Goal: Task Accomplishment & Management: Use online tool/utility

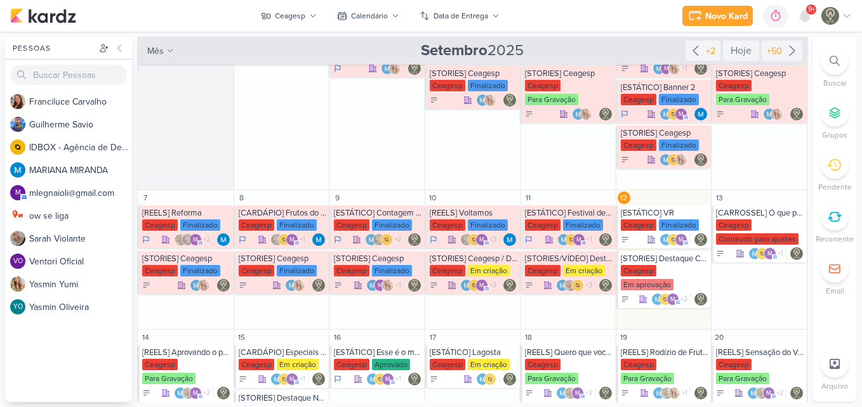
scroll to position [97, 0]
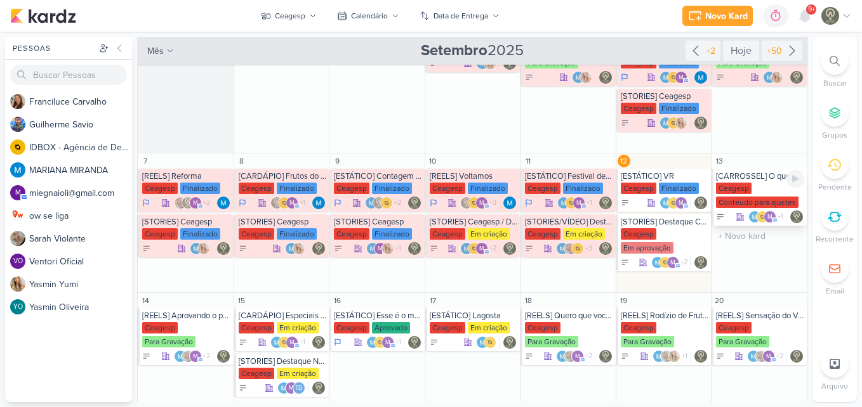
click at [761, 182] on div "[CARROSSEL] O que pedir na sua primeira visita ao Festivais Ceagesp [GEOGRAPHIC…" at bounding box center [758, 197] width 95 height 57
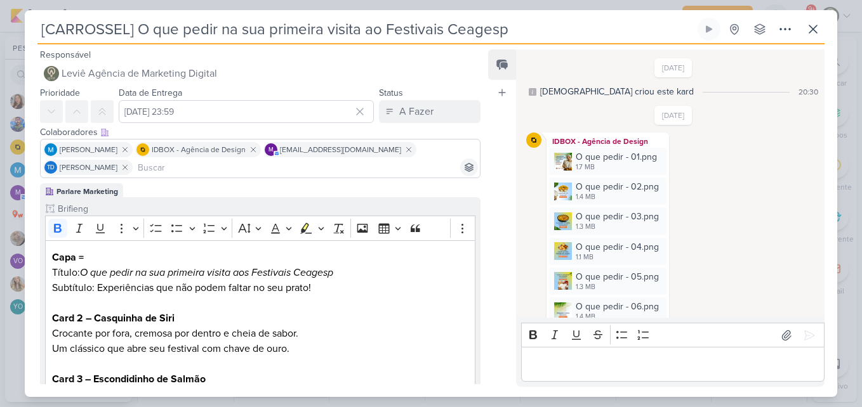
scroll to position [182, 0]
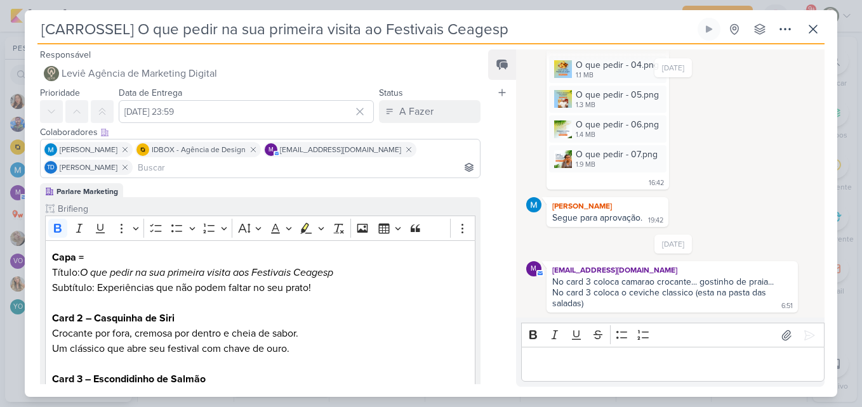
drag, startPoint x: 478, startPoint y: 167, endPoint x: 480, endPoint y: 201, distance: 34.3
click at [480, 201] on div "Responsável Leviê Agência de Marketing Digital Nenhum contato encontrado create…" at bounding box center [255, 216] width 461 height 338
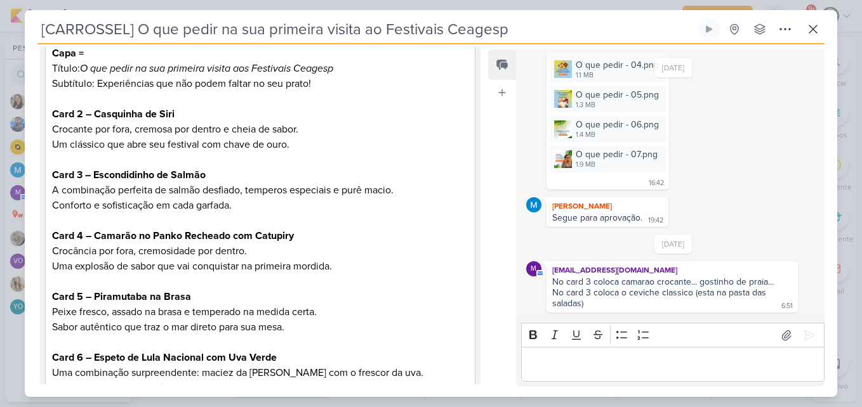
scroll to position [177, 0]
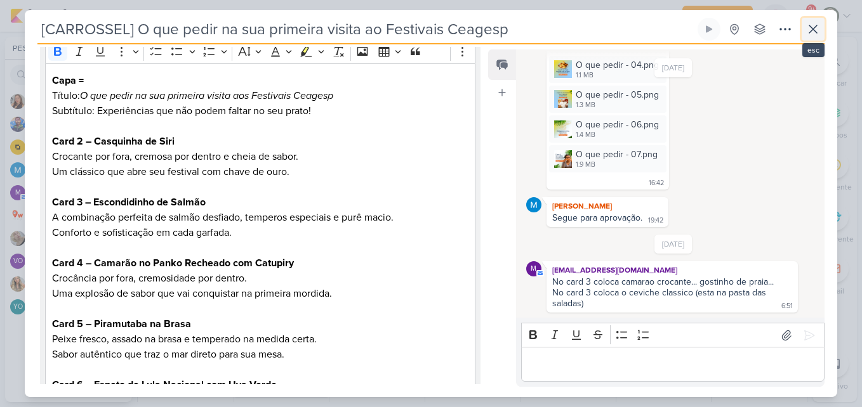
click at [806, 30] on icon at bounding box center [812, 29] width 15 height 15
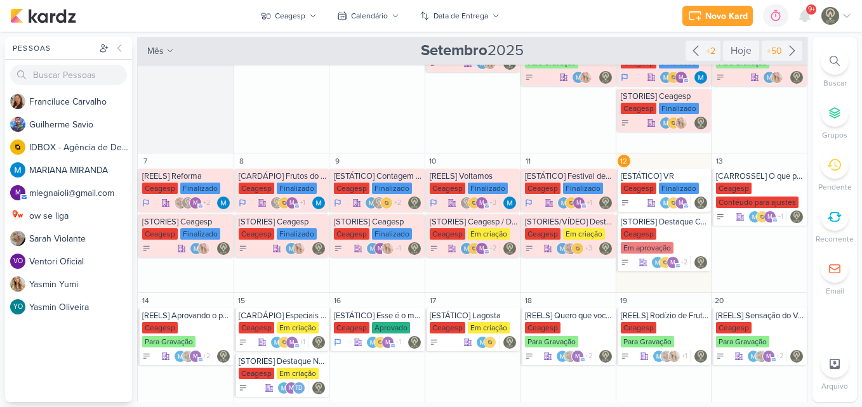
drag, startPoint x: 808, startPoint y: 234, endPoint x: 808, endPoint y: 271, distance: 36.8
click at [808, 271] on div "Pessoas [GEOGRAPHIC_DATA] F r a n c i l u c e C a r v a l h o G u i l h e r m e…" at bounding box center [431, 219] width 862 height 365
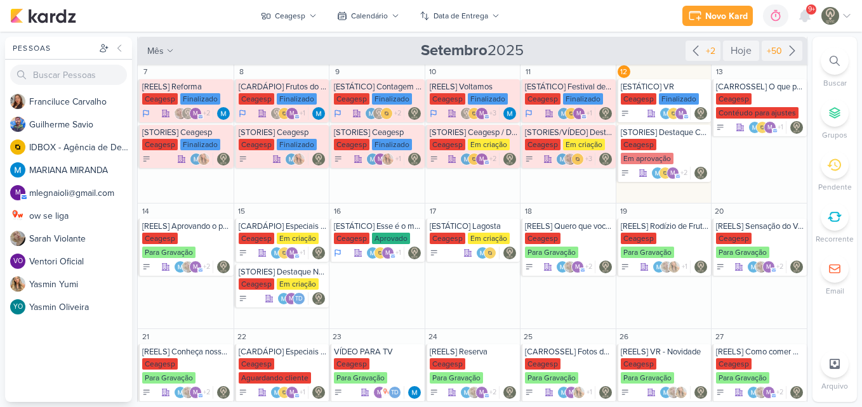
scroll to position [176, 0]
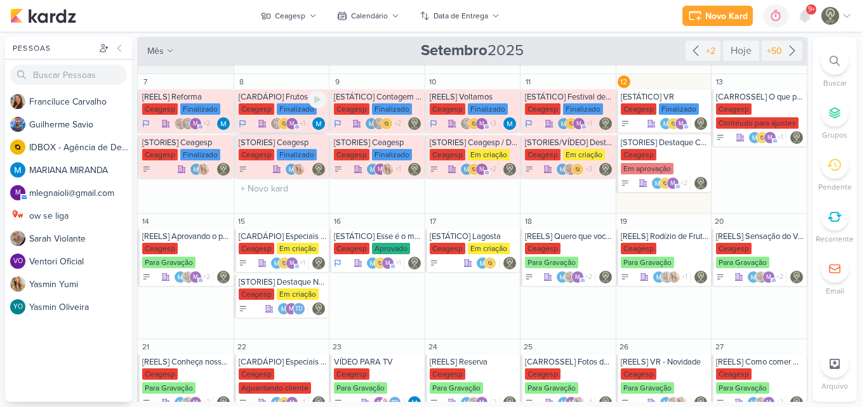
click at [286, 115] on div "Ceagesp Finalizado" at bounding box center [283, 109] width 88 height 13
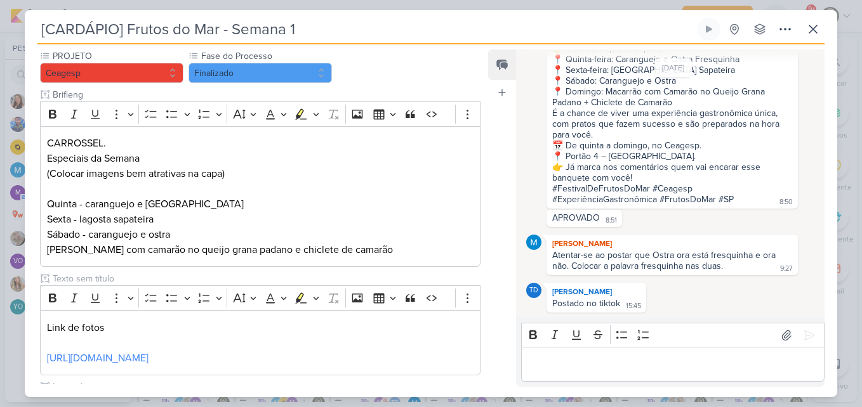
scroll to position [126, 0]
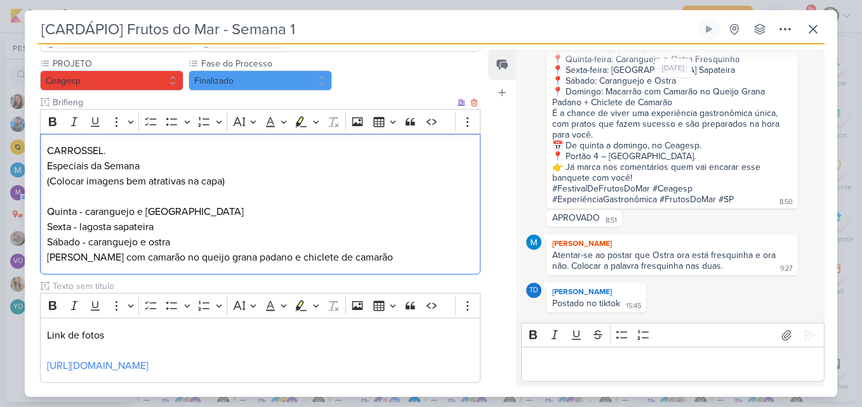
drag, startPoint x: 48, startPoint y: 148, endPoint x: 424, endPoint y: 265, distance: 394.6
click at [424, 265] on div "CARROSSEL. Especiais da Semana (Colocar imagens bem atrativas na capa) Quinta -…" at bounding box center [260, 204] width 440 height 141
copy div "CARROSSEL. Especiais da Semana (Colocar imagens bem atrativas na capa) Quinta -…"
click at [806, 40] on button at bounding box center [812, 29] width 23 height 23
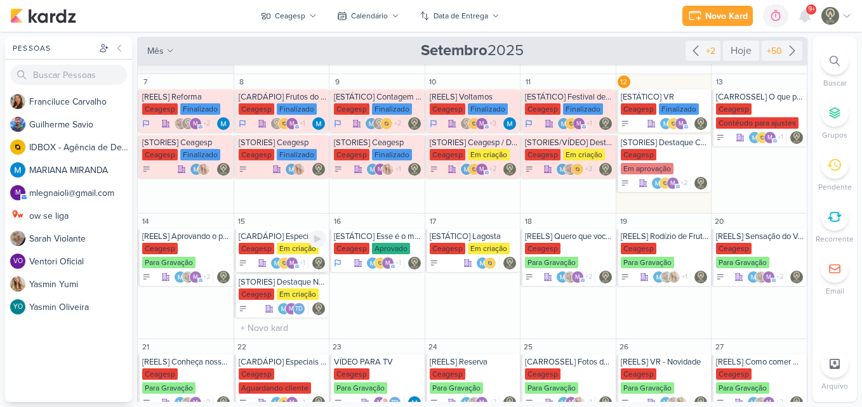
click at [275, 234] on div "[CARDÁPIO] Especiais da Semana" at bounding box center [283, 237] width 88 height 10
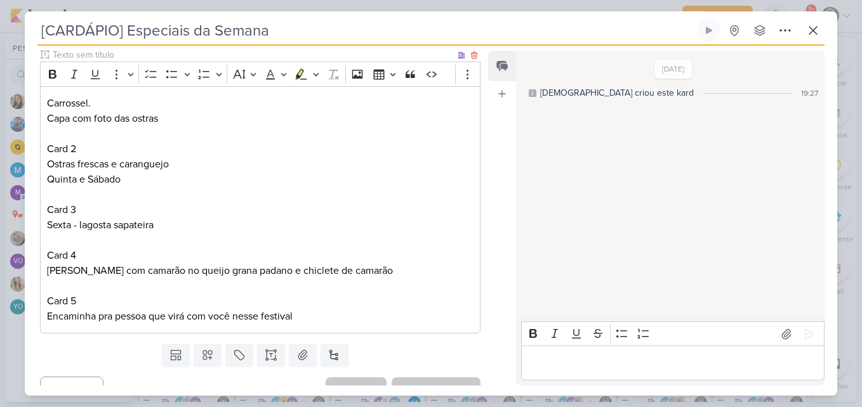
scroll to position [174, 0]
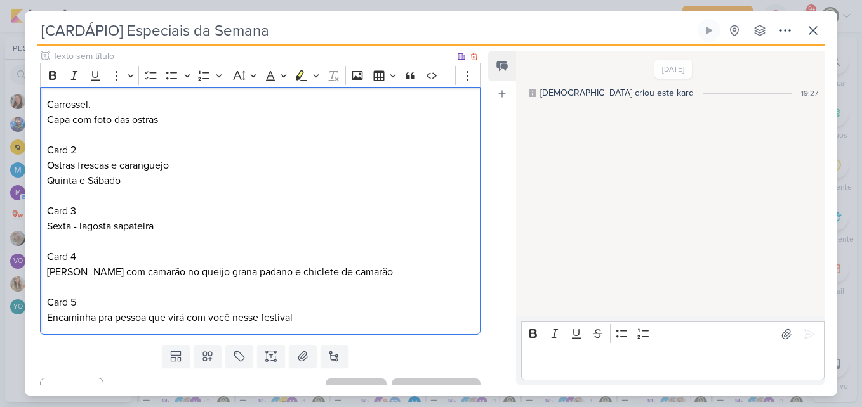
drag, startPoint x: 46, startPoint y: 103, endPoint x: 405, endPoint y: 351, distance: 436.1
click at [405, 351] on div "Responsável Leviê Agência de Marketing Digital Nenhum contato encontrado create…" at bounding box center [255, 217] width 461 height 338
copy div "Carrossel. Capa com foto das ostras Card 2 Ostras frescas e caranguejo Quinta e…"
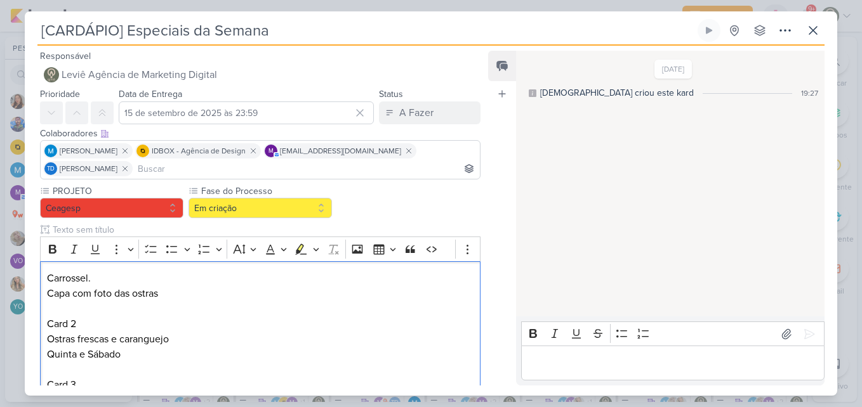
scroll to position [194, 0]
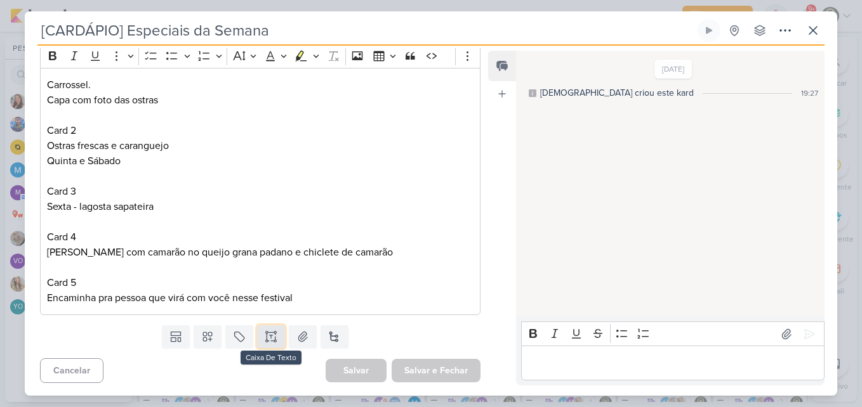
click at [279, 327] on button at bounding box center [271, 337] width 28 height 23
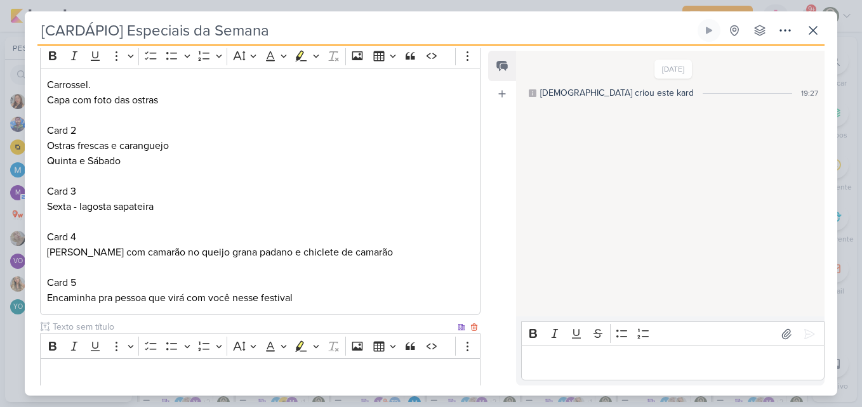
click at [236, 326] on input "text" at bounding box center [252, 326] width 405 height 13
type input "Legenda"
click at [486, 291] on div "Responsável Leviê Agência de Marketing Digital Nenhum contato encontrado create…" at bounding box center [431, 221] width 812 height 350
click at [495, 294] on div "Feed Atrelar email Solte o email para atrelar ao kard" at bounding box center [502, 218] width 28 height 335
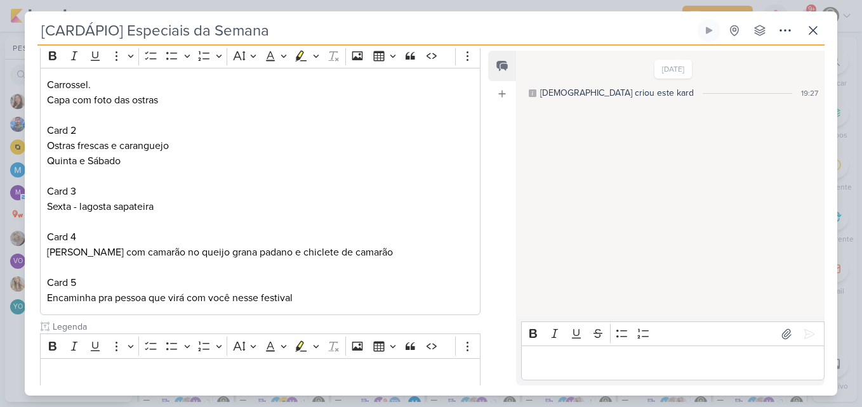
scroll to position [272, 0]
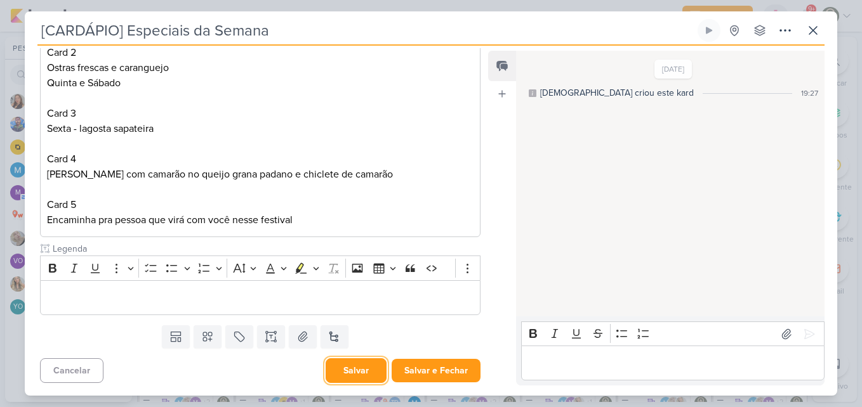
click at [367, 381] on button "Salvar" at bounding box center [356, 371] width 61 height 25
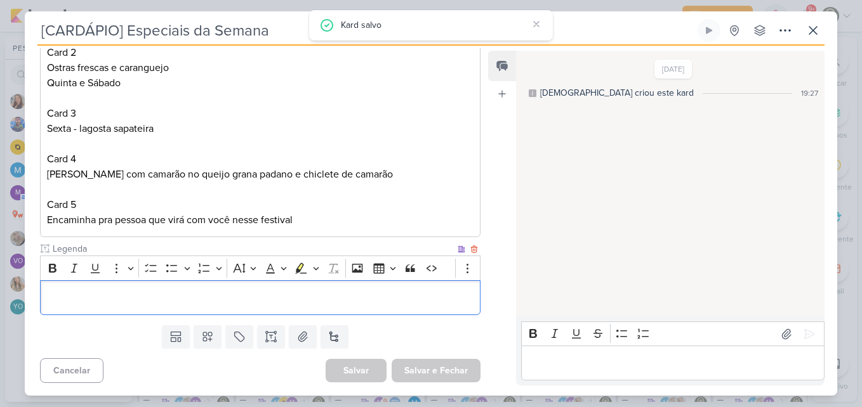
click at [290, 305] on p "Editor editing area: main" at bounding box center [260, 298] width 426 height 15
click at [253, 296] on p "Editor editing area: main" at bounding box center [260, 298] width 426 height 15
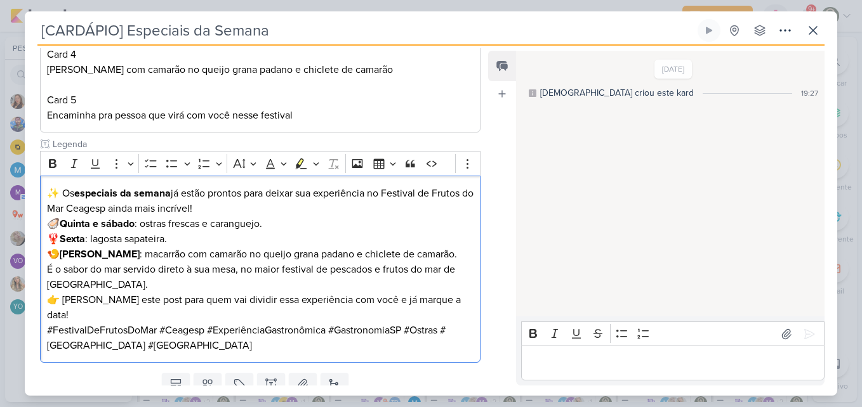
scroll to position [390, 0]
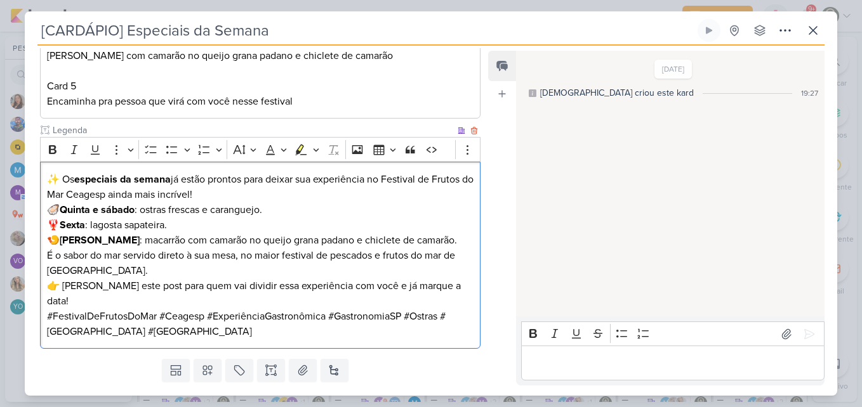
click at [214, 225] on p "🦪 Quinta e sábado : ostras frescas e caranguejo. 🦞 Sexta : lagosta sapateira. 🍤…" at bounding box center [260, 225] width 426 height 46
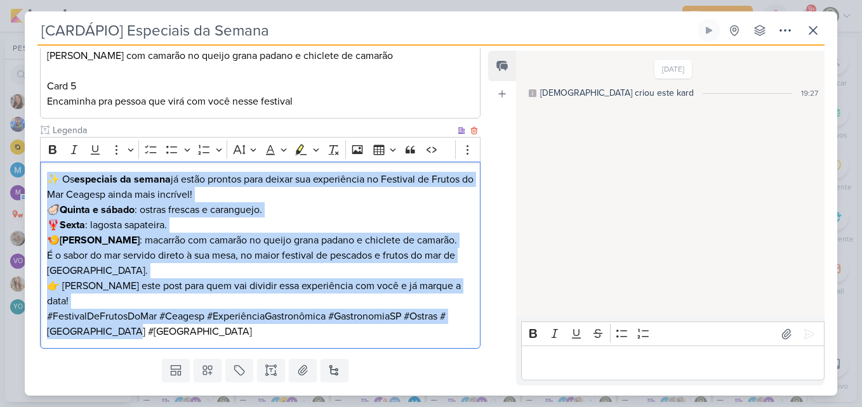
drag, startPoint x: 48, startPoint y: 180, endPoint x: 149, endPoint y: 325, distance: 176.4
click at [149, 325] on div "✨ Os especiais da semana já estão prontos para deixar sua experiência no Festiv…" at bounding box center [260, 255] width 440 height 187
click at [57, 148] on icon "Editor toolbar" at bounding box center [52, 149] width 13 height 13
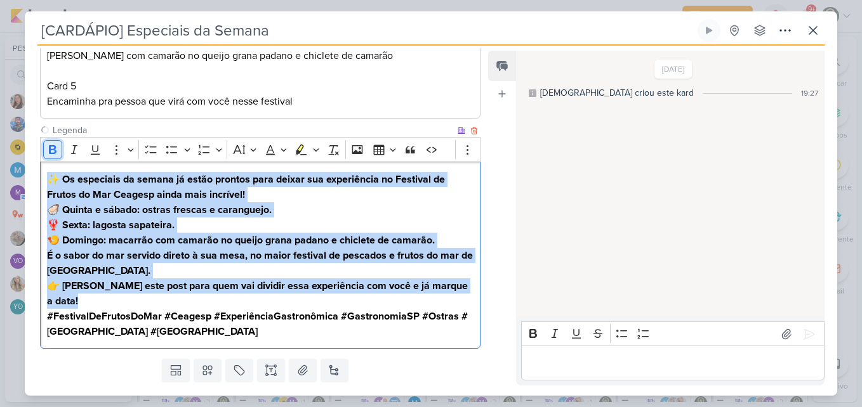
click at [57, 148] on icon "Editor toolbar" at bounding box center [52, 149] width 13 height 13
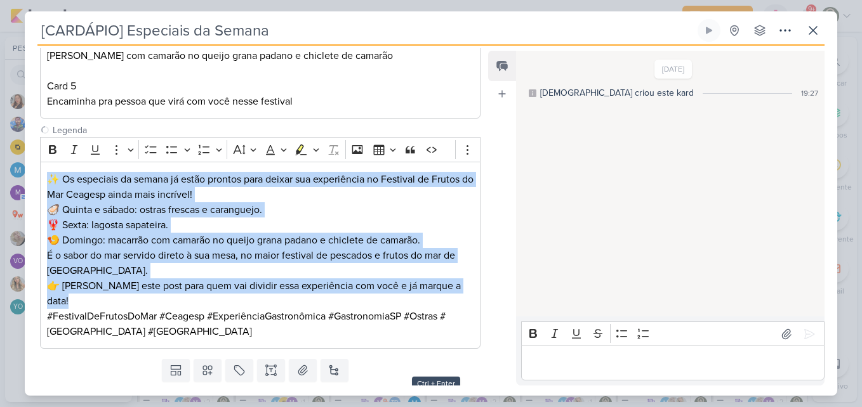
click at [413, 393] on button "Salvar e Fechar" at bounding box center [436, 404] width 89 height 23
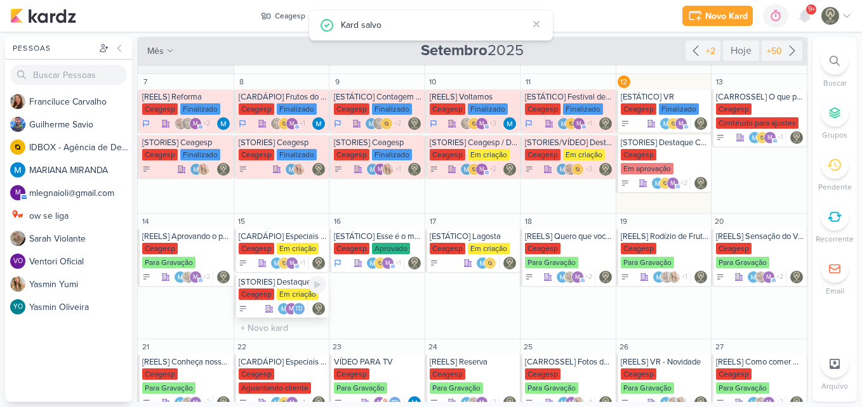
click at [299, 283] on div "[STORIES] Destaque Novidades" at bounding box center [283, 282] width 88 height 10
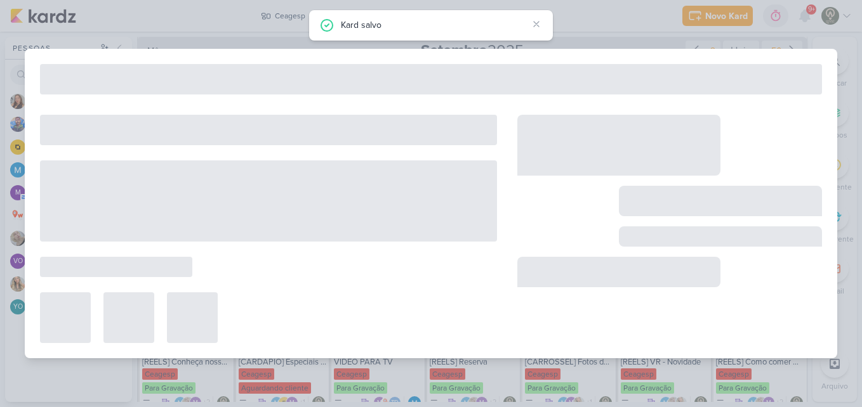
type input "[STORIES] Destaque Novidades"
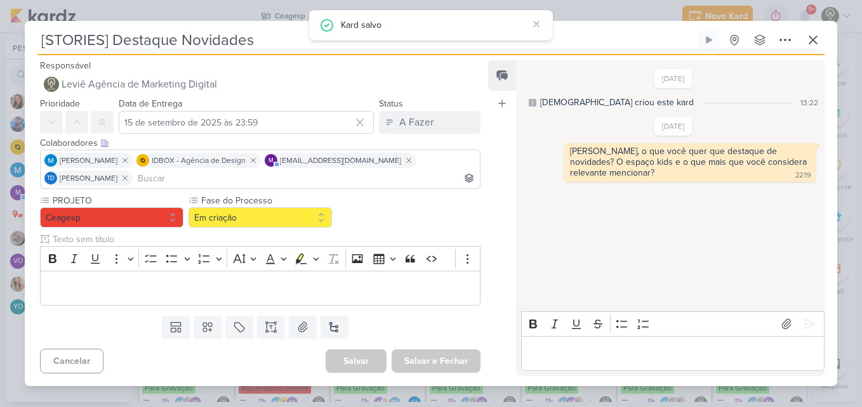
scroll to position [0, 0]
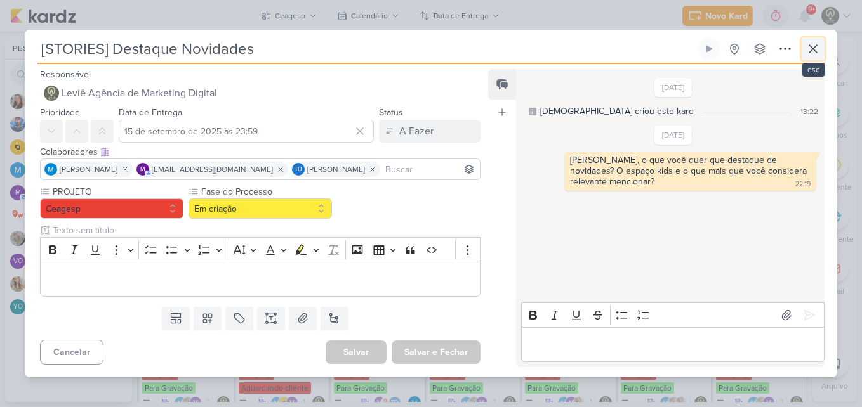
click at [817, 46] on icon at bounding box center [812, 48] width 15 height 15
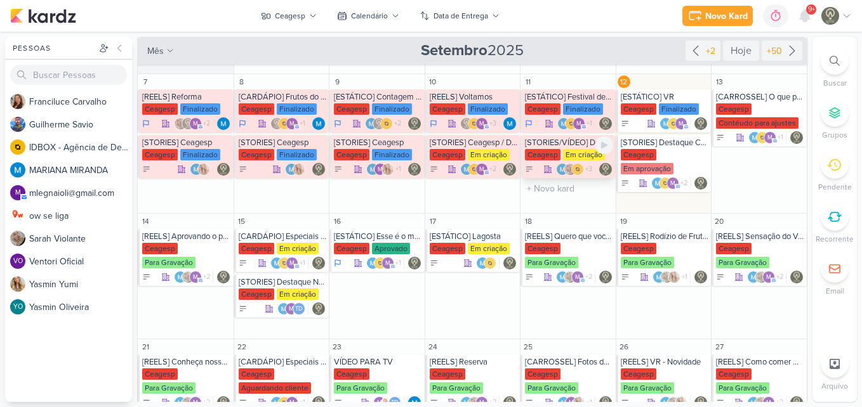
click at [567, 154] on div "Em criação" at bounding box center [584, 154] width 42 height 11
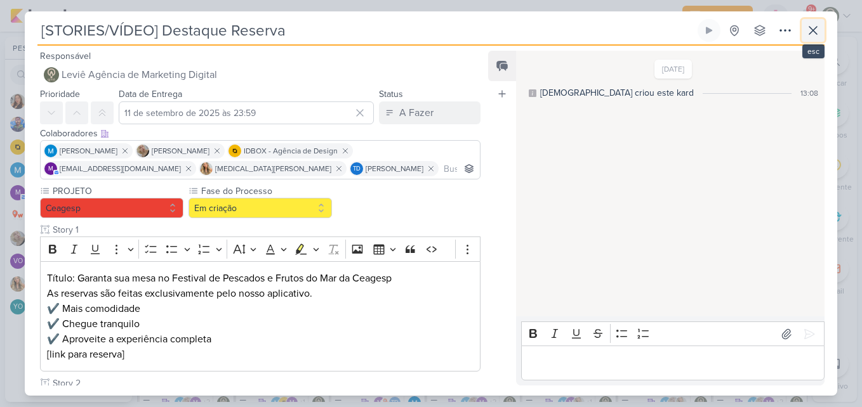
click at [810, 30] on icon at bounding box center [812, 30] width 15 height 15
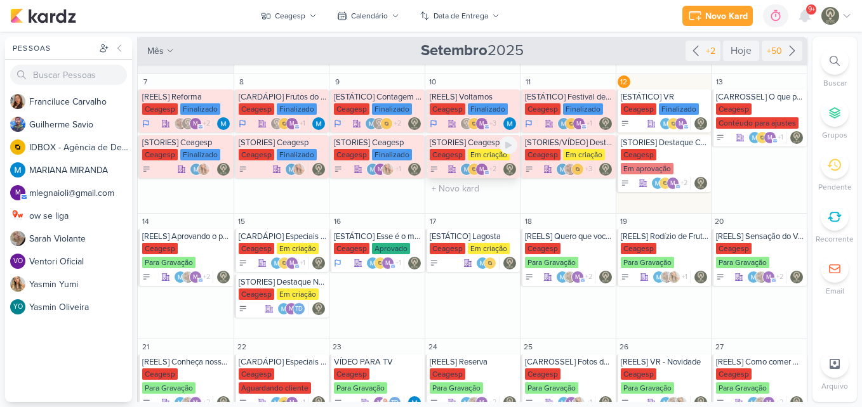
click at [462, 161] on div "Ceagesp Em criação" at bounding box center [474, 155] width 88 height 13
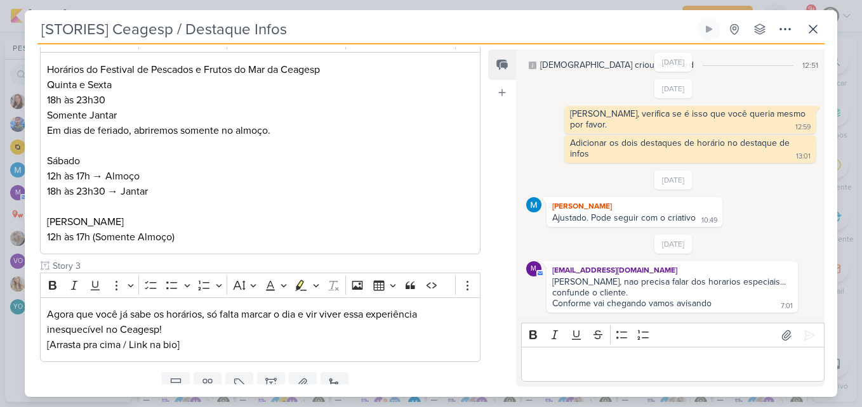
scroll to position [336, 0]
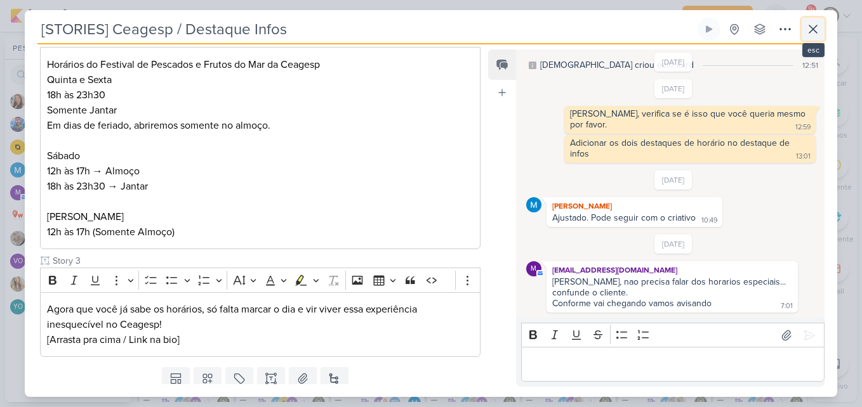
click at [813, 37] on button at bounding box center [812, 29] width 23 height 23
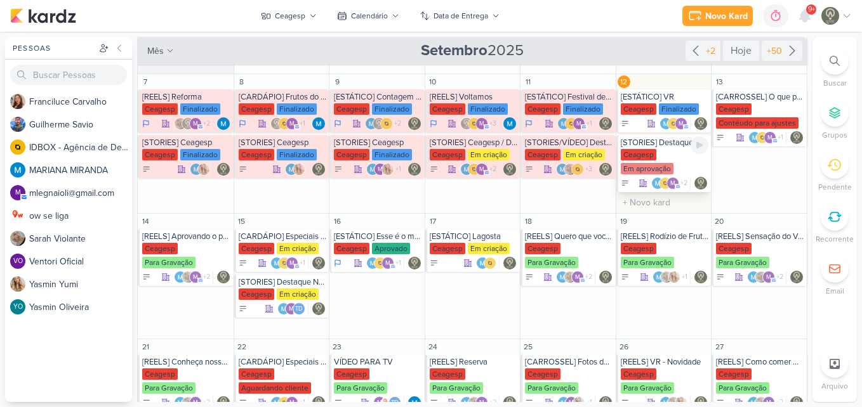
click at [675, 152] on div "Ceagesp Em aprovação" at bounding box center [665, 162] width 88 height 27
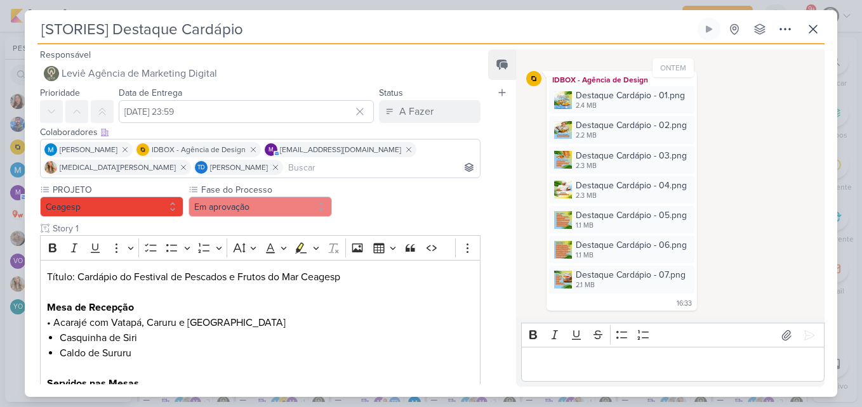
scroll to position [144, 0]
click at [810, 31] on icon at bounding box center [813, 29] width 8 height 8
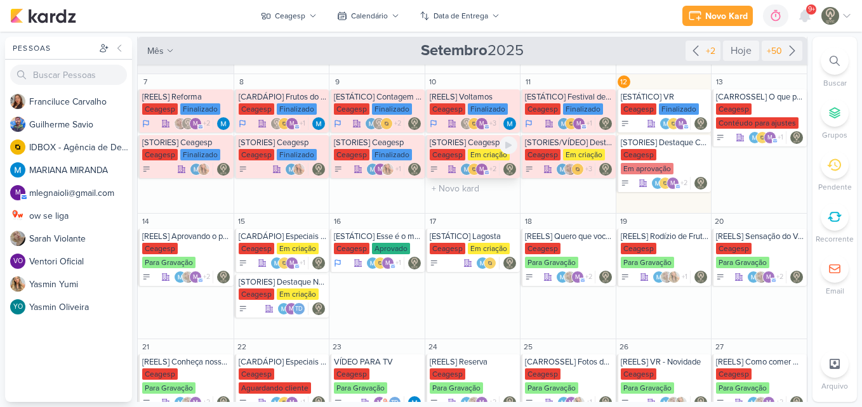
click at [480, 157] on div "Em criação" at bounding box center [489, 154] width 42 height 11
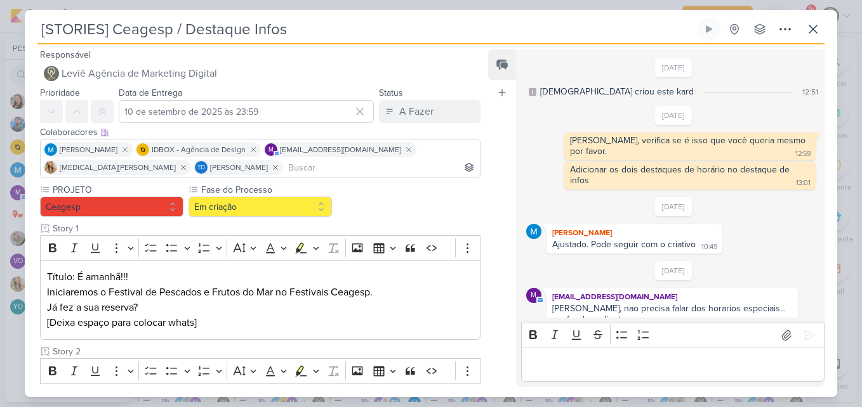
scroll to position [27, 0]
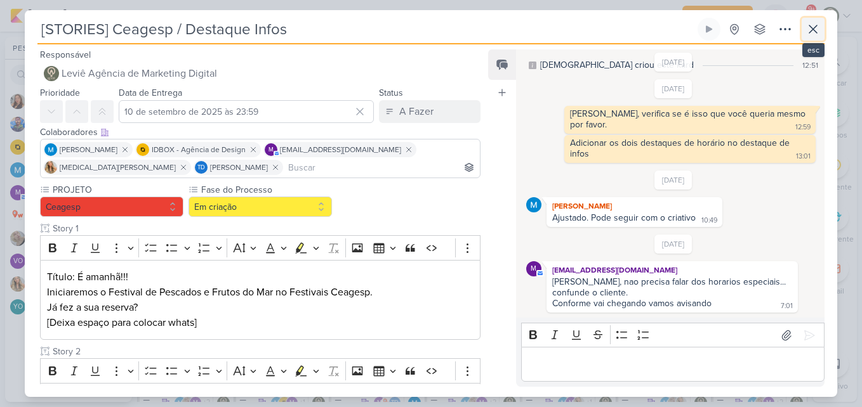
click at [804, 34] on button at bounding box center [812, 29] width 23 height 23
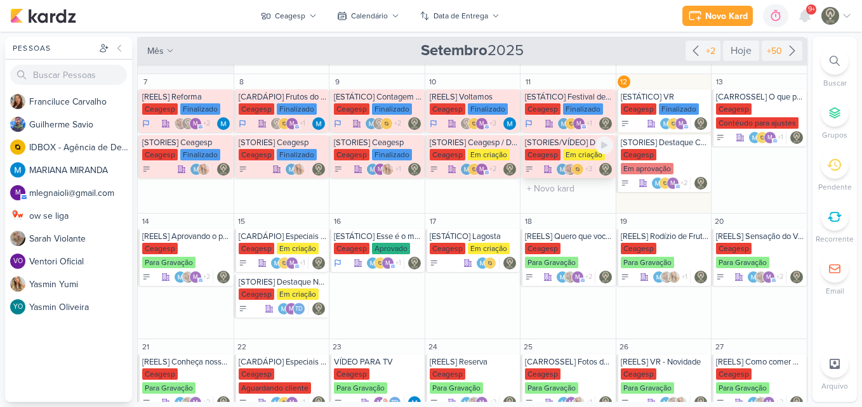
click at [551, 150] on div "Ceagesp" at bounding box center [543, 154] width 36 height 11
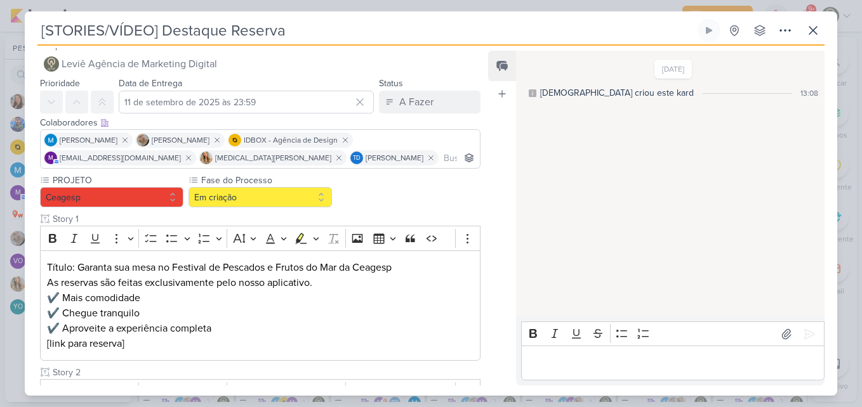
scroll to position [0, 0]
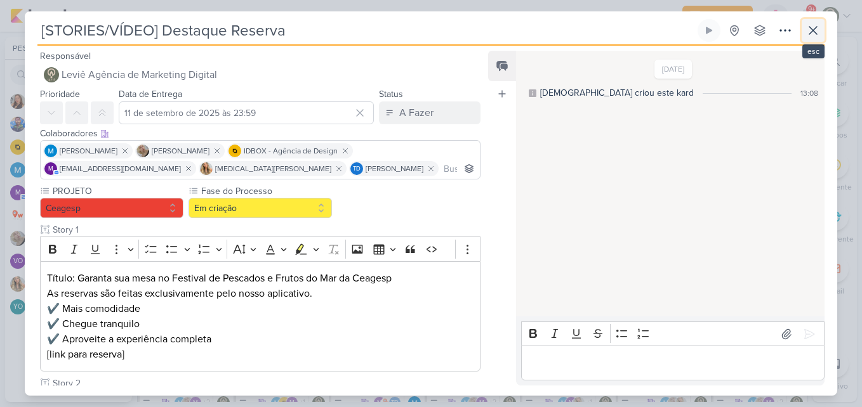
click at [804, 32] on button at bounding box center [812, 30] width 23 height 23
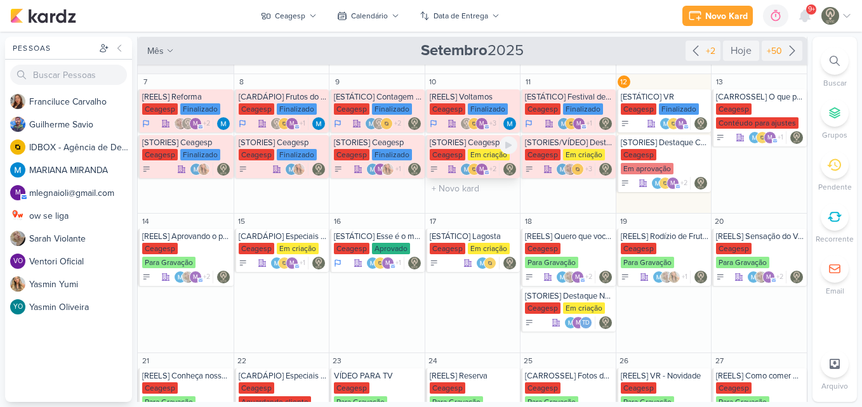
click at [474, 152] on div "Em criação" at bounding box center [489, 154] width 42 height 11
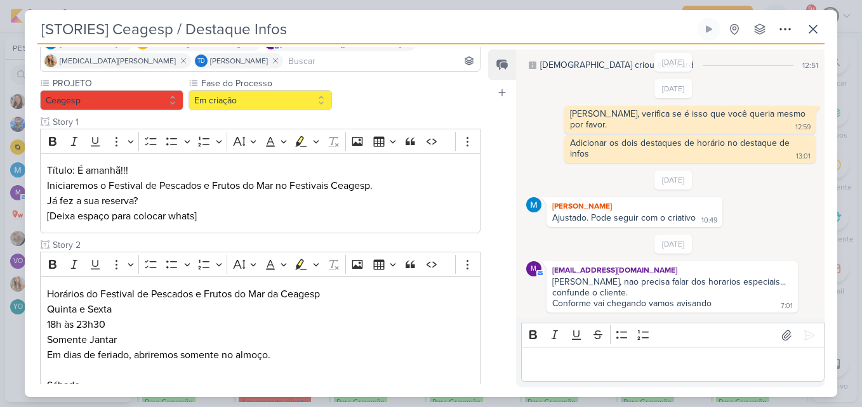
scroll to position [116, 0]
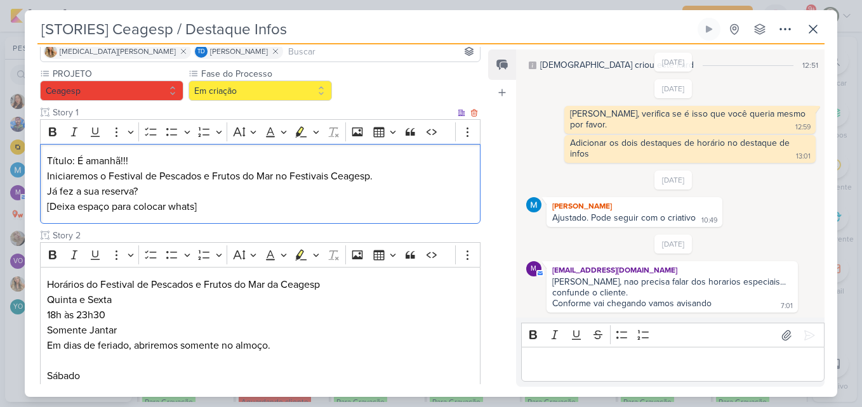
click at [214, 190] on p "Iniciaremos o Festival de Pescados e Frutos do Mar no Festivais Ceagesp. Já fez…" at bounding box center [260, 192] width 426 height 46
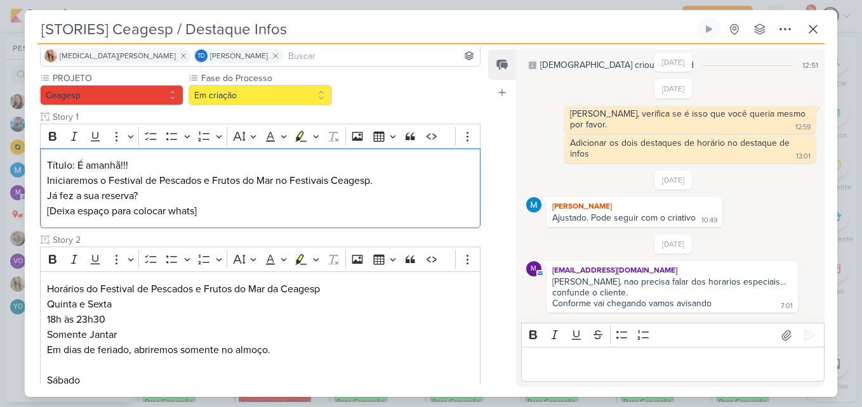
scroll to position [106, 0]
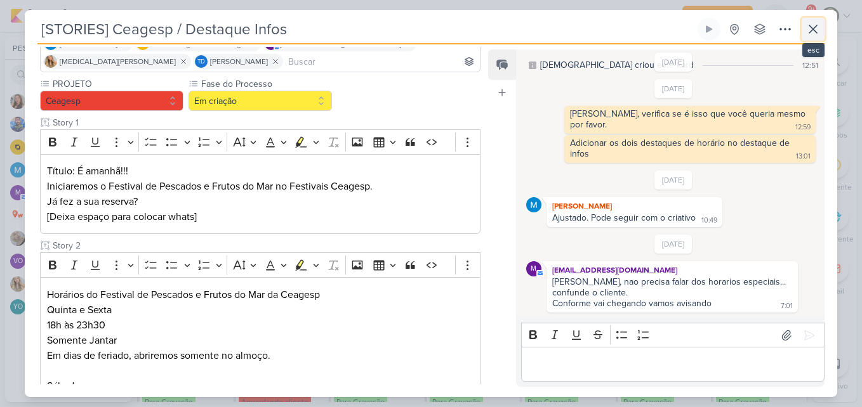
click at [815, 29] on icon at bounding box center [812, 29] width 15 height 15
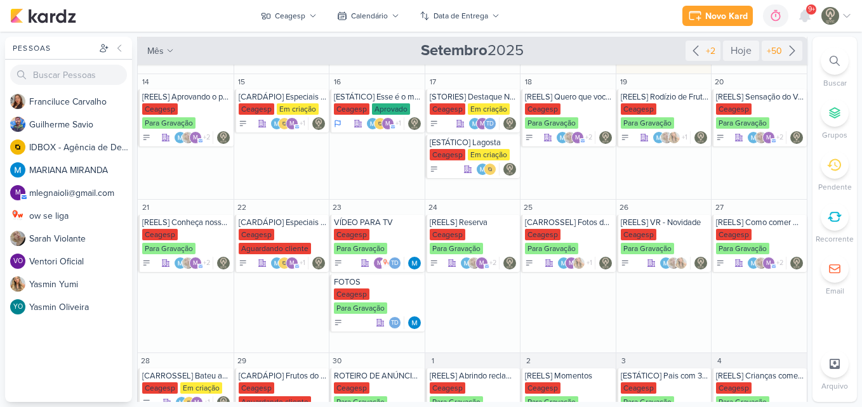
scroll to position [318, 0]
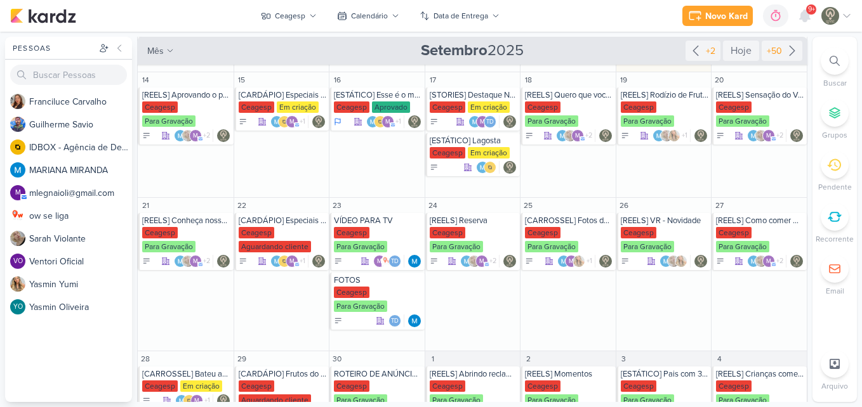
click at [808, 275] on div "Pessoas [GEOGRAPHIC_DATA] F r a n c i l u c e C a r v a l h o G u i l h e r m e…" at bounding box center [431, 219] width 862 height 365
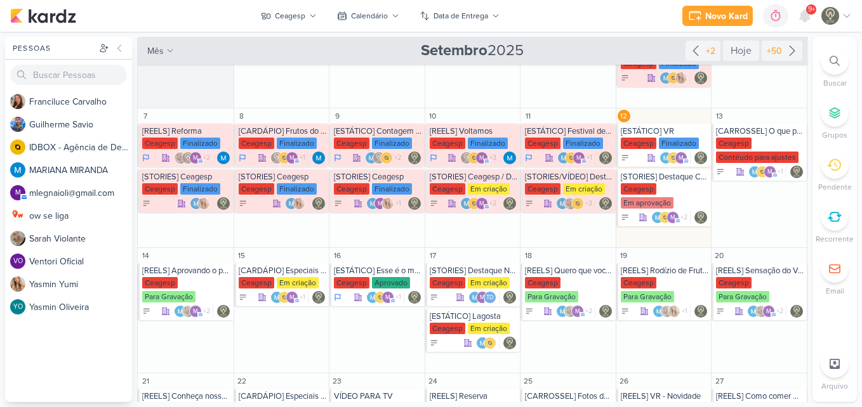
scroll to position [140, 0]
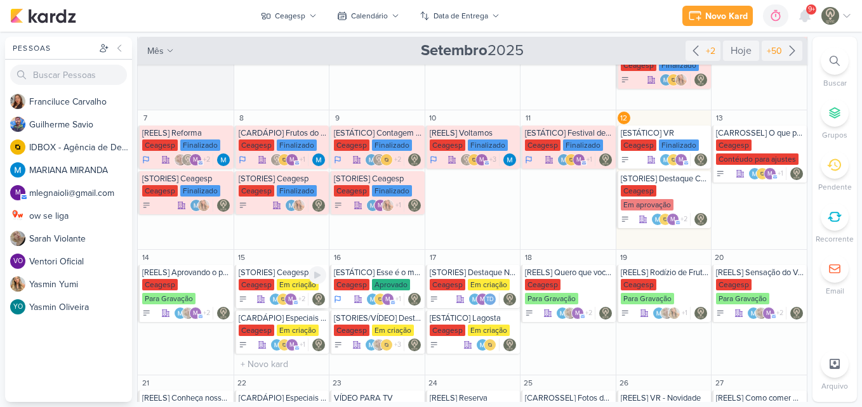
click at [279, 281] on div "Em criação" at bounding box center [298, 284] width 42 height 11
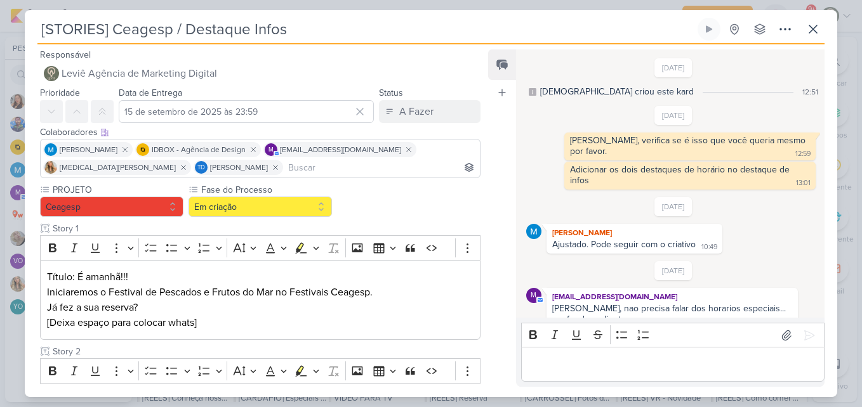
scroll to position [27, 0]
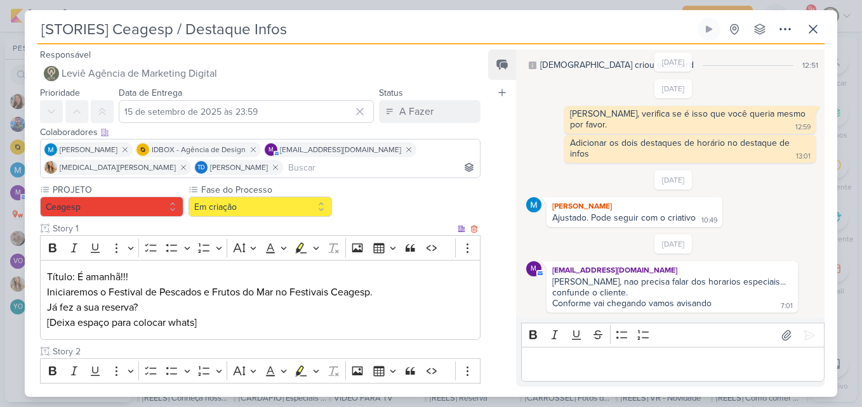
click at [219, 296] on p "Iniciaremos o Festival de Pescados e Frutos do Mar no Festivais Ceagesp. Já fez…" at bounding box center [260, 308] width 426 height 46
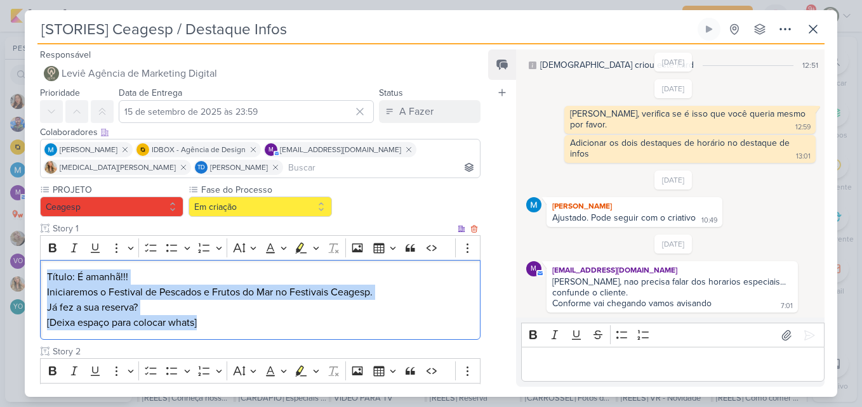
drag, startPoint x: 225, startPoint y: 322, endPoint x: 47, endPoint y: 277, distance: 184.1
click at [47, 277] on div "Título: É amanhã!!! Iniciaremos o Festival de Pescados e Frutos do Mar no Festi…" at bounding box center [260, 300] width 440 height 81
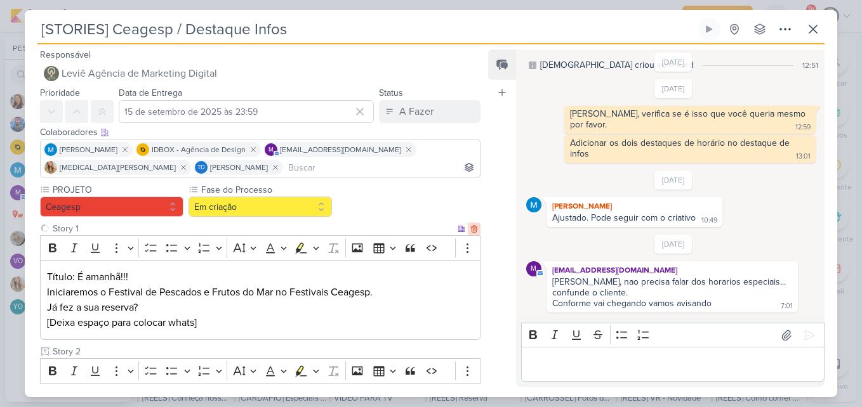
click at [471, 225] on icon at bounding box center [474, 228] width 6 height 7
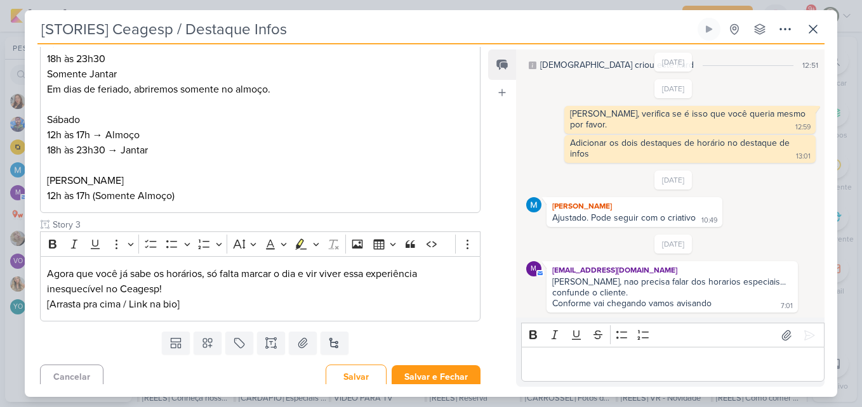
scroll to position [256, 0]
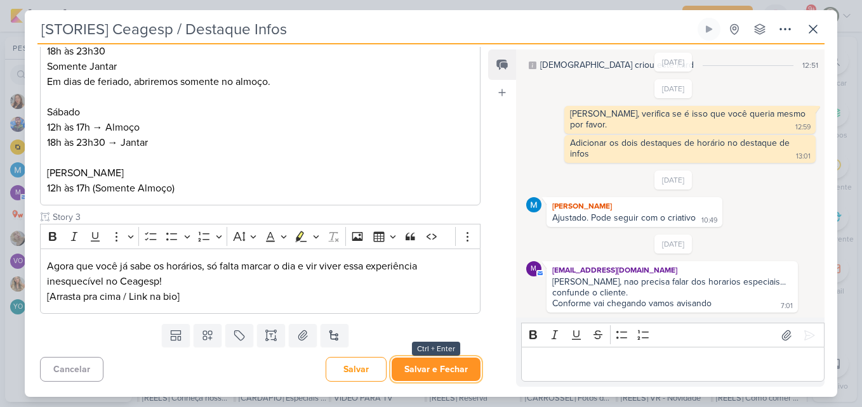
click at [454, 368] on button "Salvar e Fechar" at bounding box center [436, 369] width 89 height 23
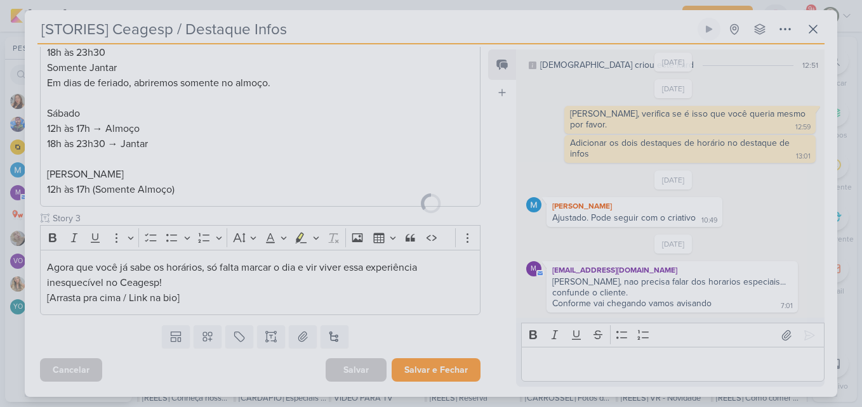
scroll to position [255, 0]
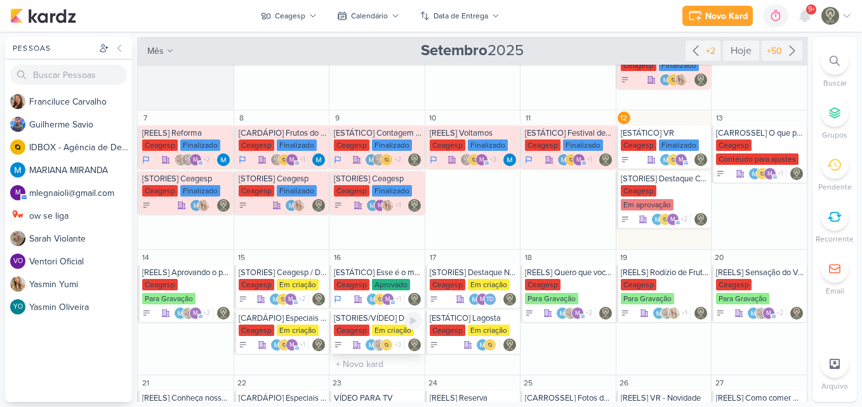
click at [374, 324] on div "[STORIES/VÍDEO] Destaque Reserva [GEOGRAPHIC_DATA] Em criação +3" at bounding box center [376, 332] width 95 height 43
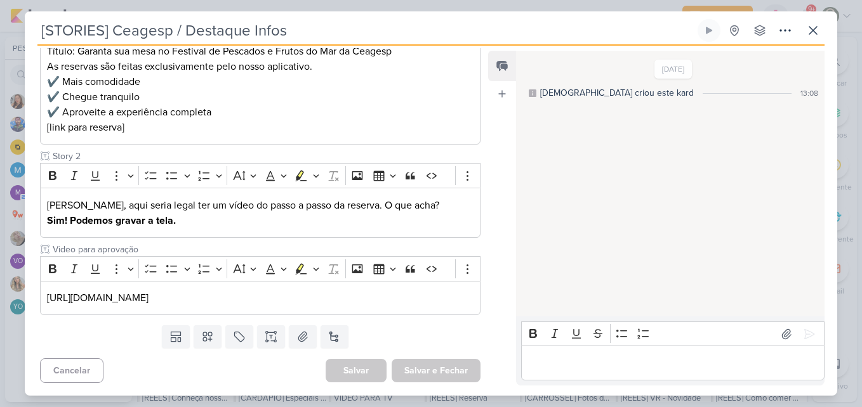
type input "[STORIES/VÍDEO] Destaque Reserva"
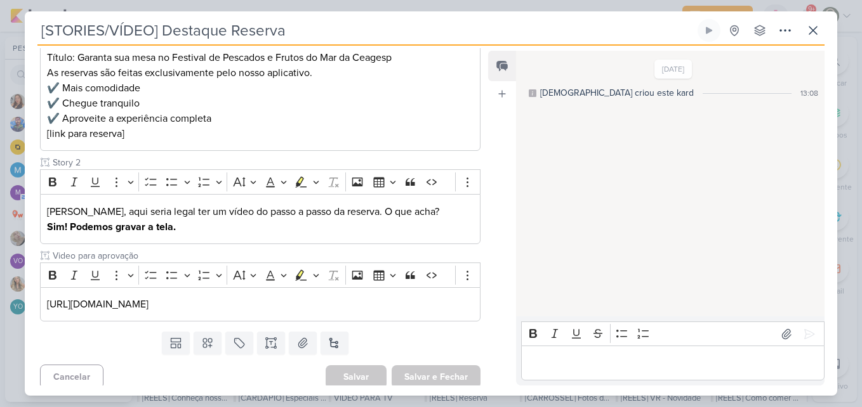
scroll to position [227, 0]
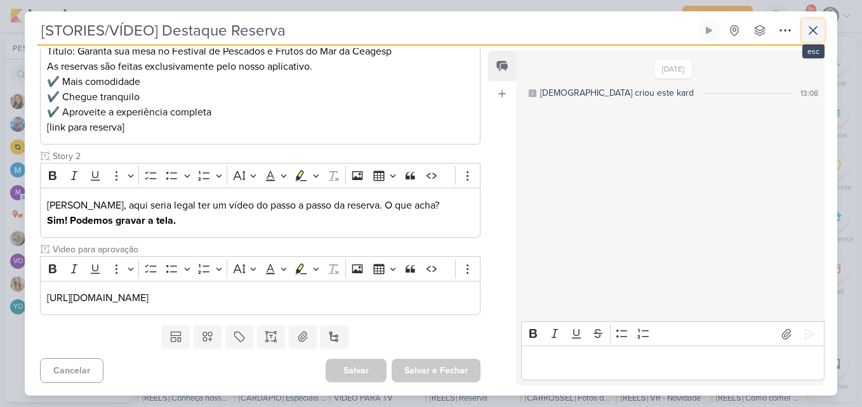
click at [805, 37] on icon at bounding box center [812, 30] width 15 height 15
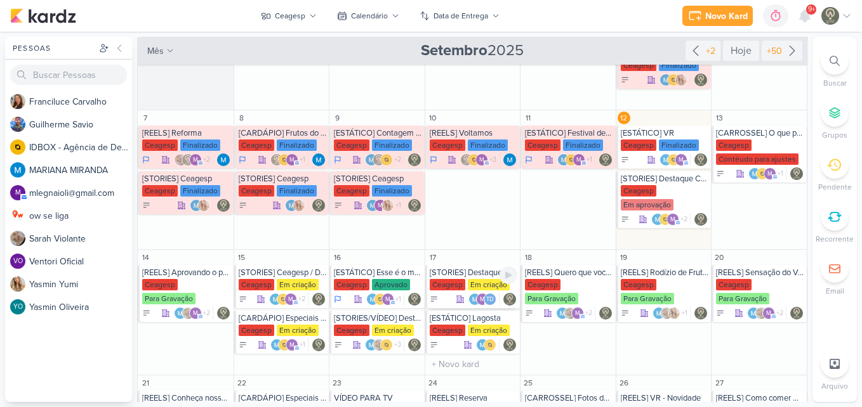
click at [461, 280] on div "Ceagesp" at bounding box center [448, 284] width 36 height 11
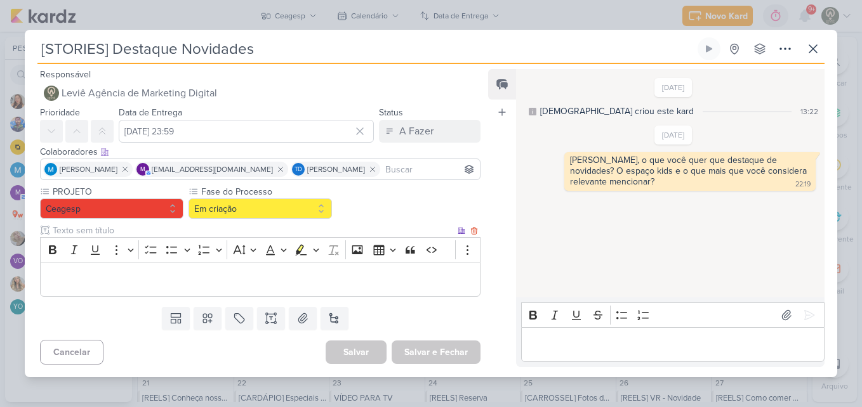
click at [255, 274] on p "Editor editing area: main" at bounding box center [260, 279] width 426 height 15
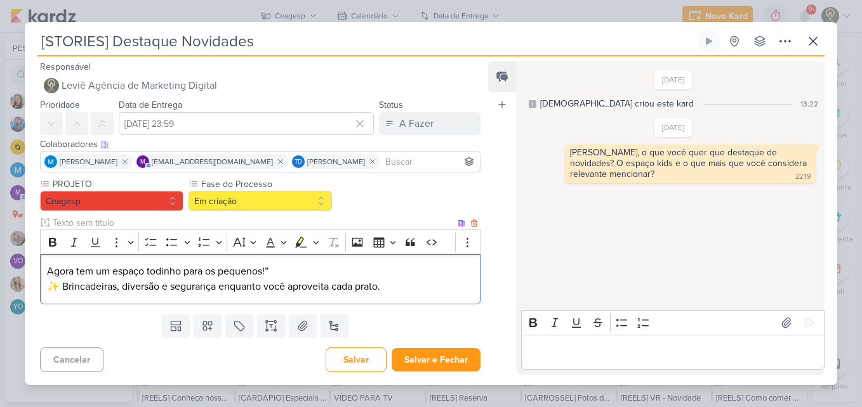
click at [64, 287] on p "Agora tem um espaço todinho para os pequenos!” ✨ Brincadeiras, diversão e segur…" at bounding box center [260, 279] width 426 height 30
click at [275, 272] on p "Agora tem um espaço todinho para os pequenos!” Brincadeiras, diversão e seguran…" at bounding box center [260, 279] width 426 height 30
click at [47, 270] on p "Agora tem um espaço todinho para os pequenos! Brincadeiras, diversão e seguranç…" at bounding box center [260, 279] width 426 height 30
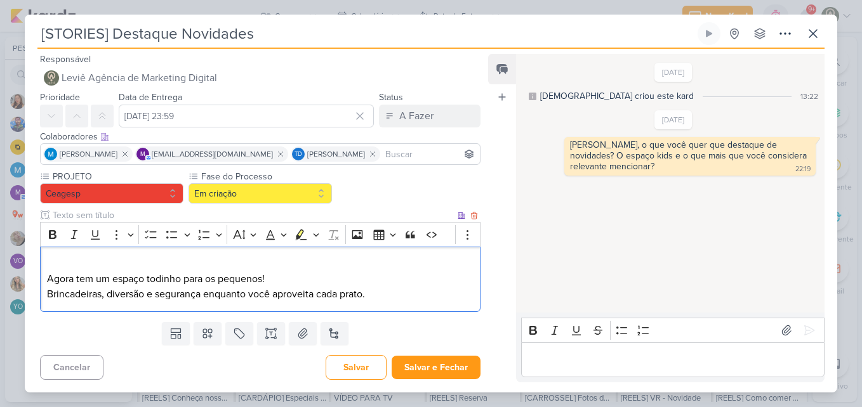
click at [58, 267] on p "Editor editing area: main" at bounding box center [260, 263] width 426 height 15
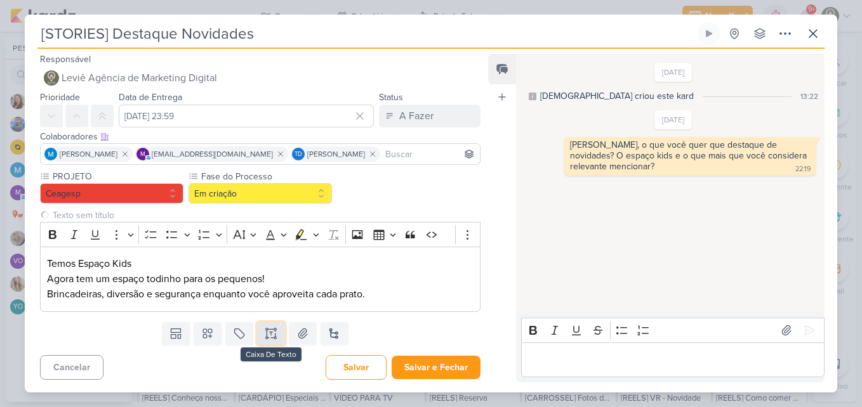
click at [270, 332] on icon at bounding box center [271, 333] width 13 height 13
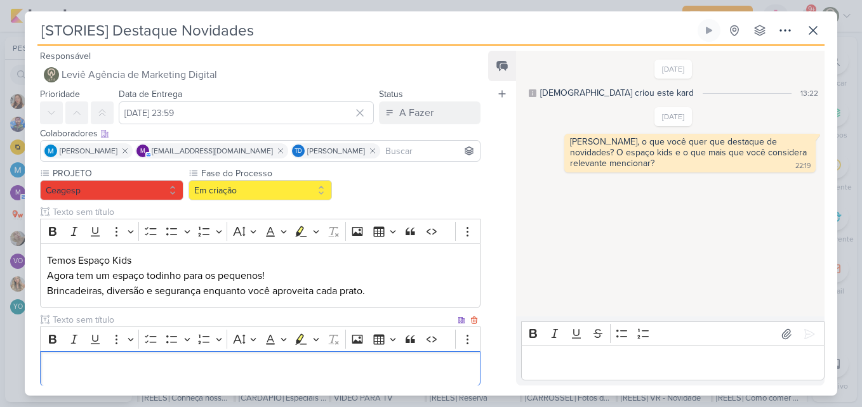
click at [273, 376] on p "Editor editing area: main" at bounding box center [260, 369] width 426 height 15
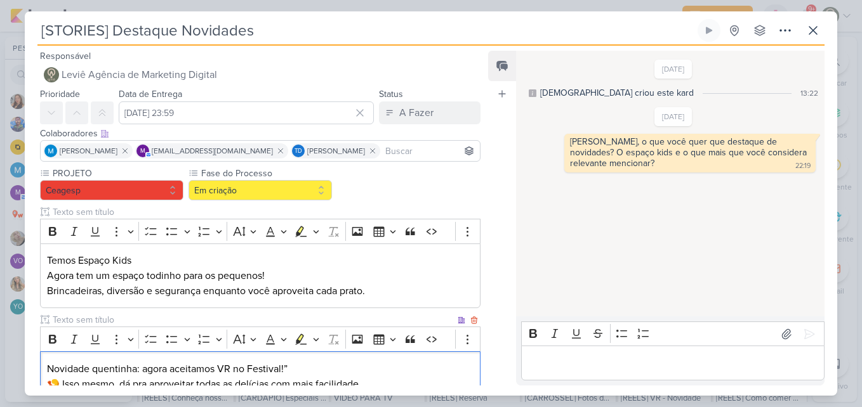
scroll to position [5, 0]
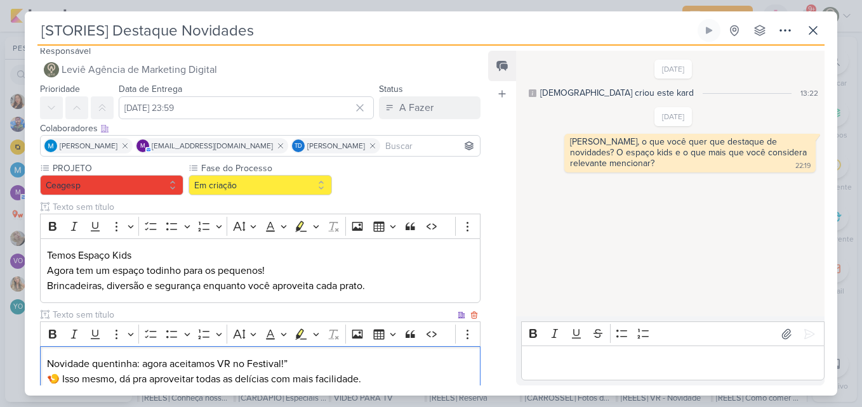
click at [293, 360] on p "Novidade quentinha: agora aceitamos VR no Festival!” 🍤 Isso mesmo, dá pra aprov…" at bounding box center [260, 372] width 426 height 30
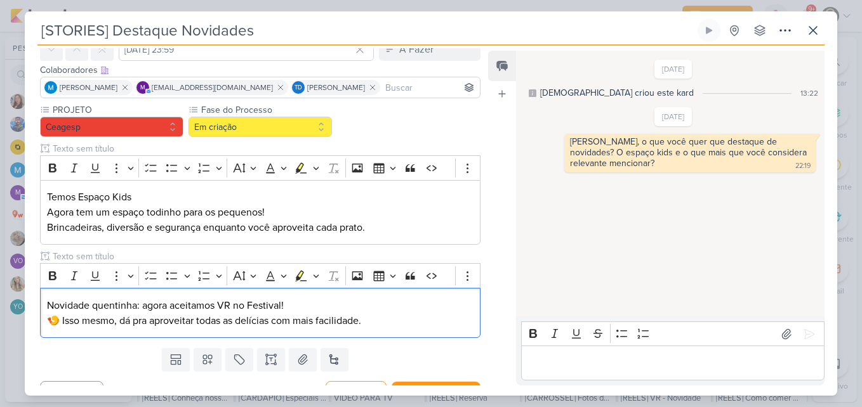
scroll to position [76, 0]
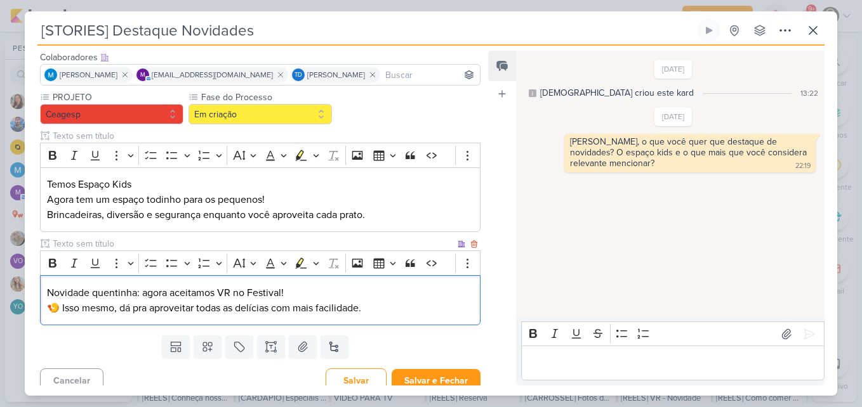
click at [63, 308] on p "Novidade quentinha: agora aceitamos VR no Festival! 🍤 Isso mesmo, dá pra aprove…" at bounding box center [260, 301] width 426 height 30
click at [380, 306] on p "Novidade quentinha: agora aceitamos VR no Festival! Isso mesmo, dá pra aproveit…" at bounding box center [260, 301] width 426 height 30
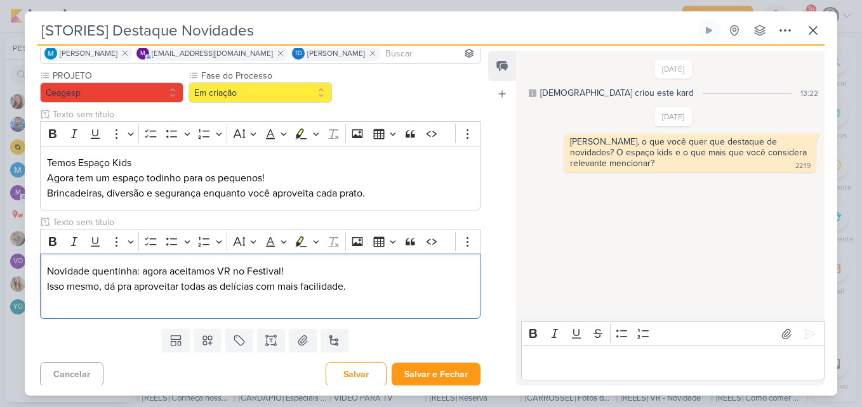
scroll to position [102, 0]
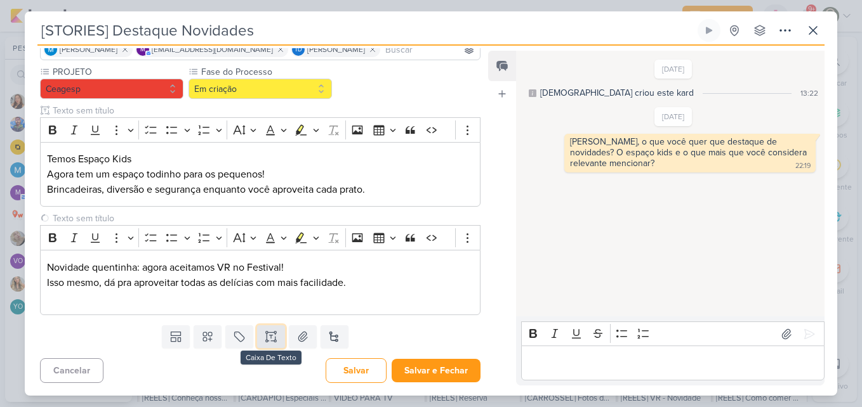
click at [267, 344] on button at bounding box center [271, 337] width 28 height 23
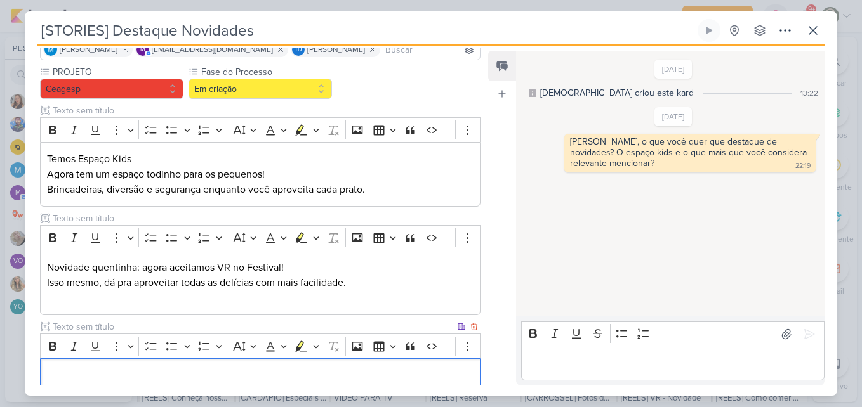
click at [274, 378] on p "Editor editing area: main" at bounding box center [260, 375] width 426 height 15
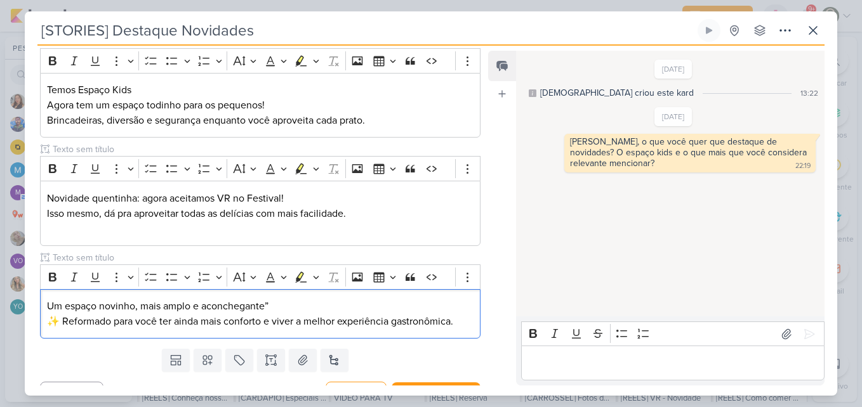
scroll to position [194, 0]
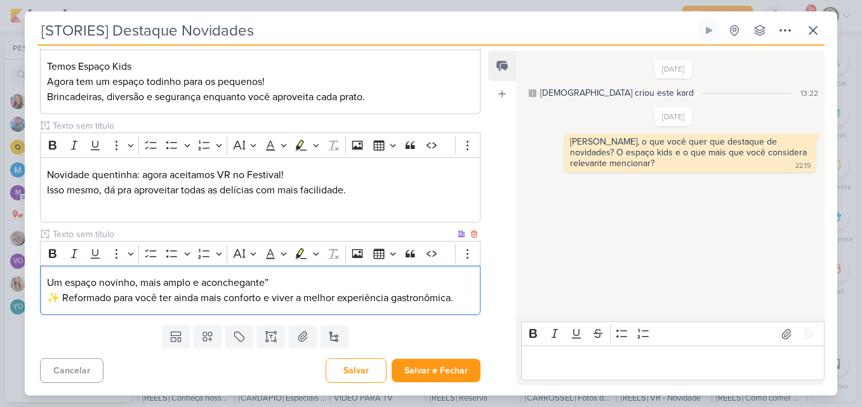
click at [331, 281] on p "Um espaço novinho, mais amplo e aconchegante” ✨ Reformado para você ter ainda m…" at bounding box center [260, 290] width 426 height 30
click at [64, 298] on p "Um espaço novinho, mais amplo e aconchegante ✨ Reformado para você ter ainda ma…" at bounding box center [260, 290] width 426 height 30
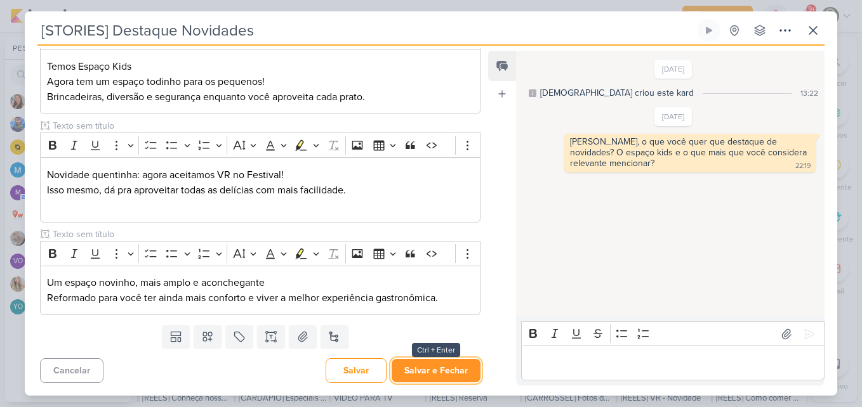
click at [418, 368] on button "Salvar e Fechar" at bounding box center [436, 370] width 89 height 23
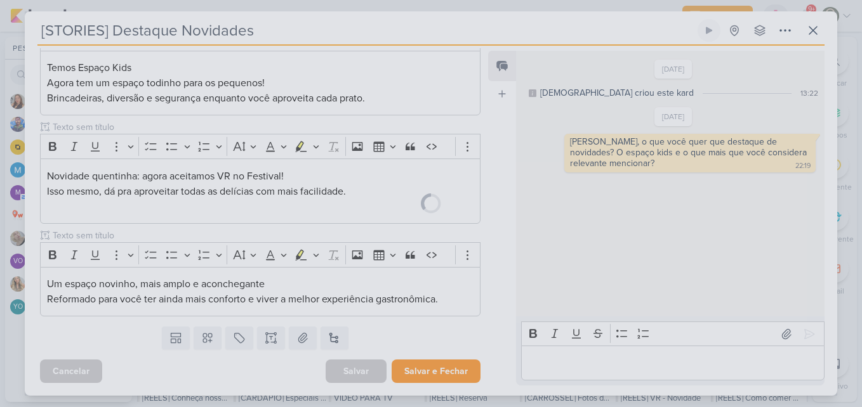
scroll to position [193, 0]
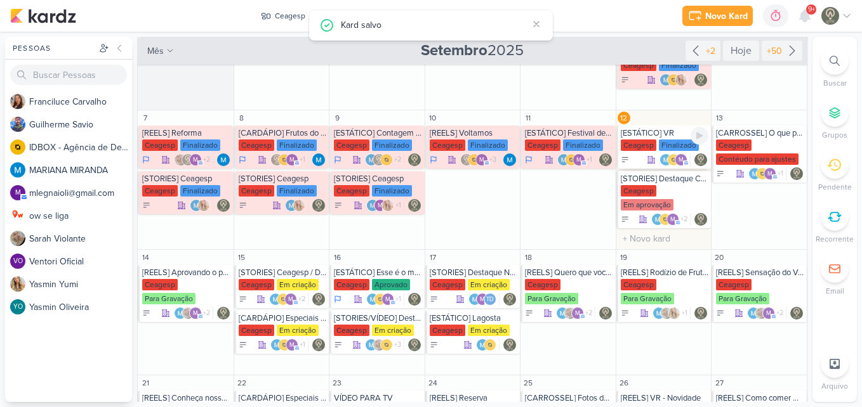
click at [671, 132] on div "[ESTÁTICO] VR" at bounding box center [665, 133] width 88 height 10
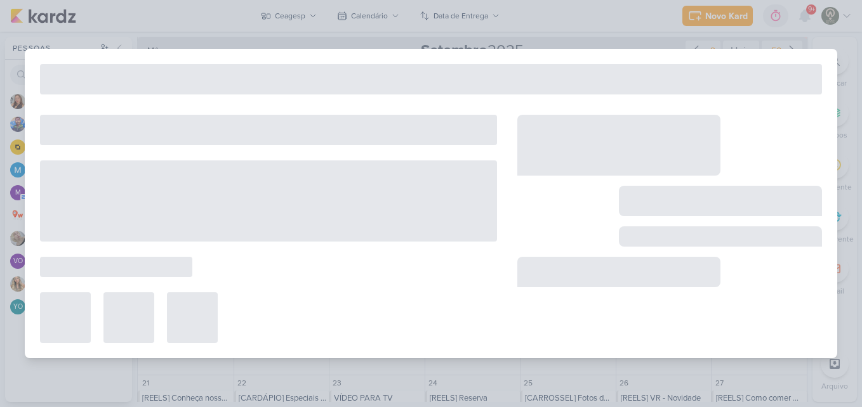
type input "[ESTÁTICO] VR"
type input "[DATE] 23:59"
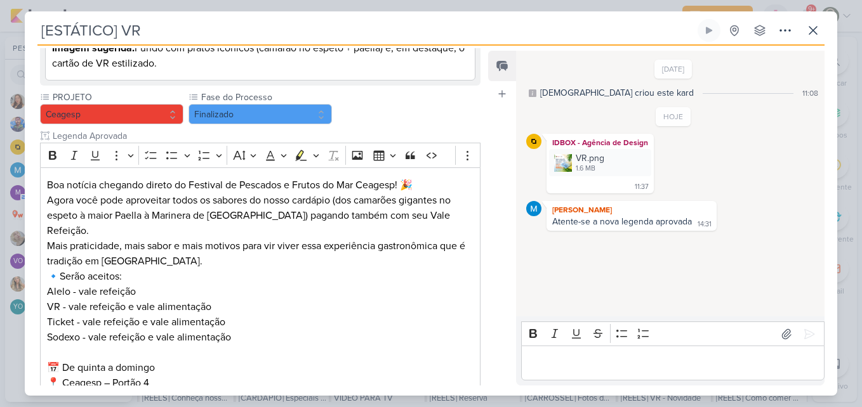
scroll to position [296, 0]
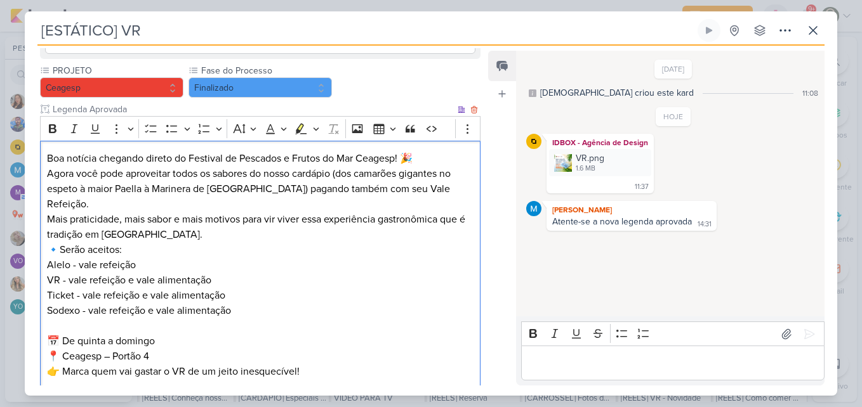
click at [154, 303] on p "Sodexo - vale refeição e vale alimentação" at bounding box center [260, 318] width 426 height 30
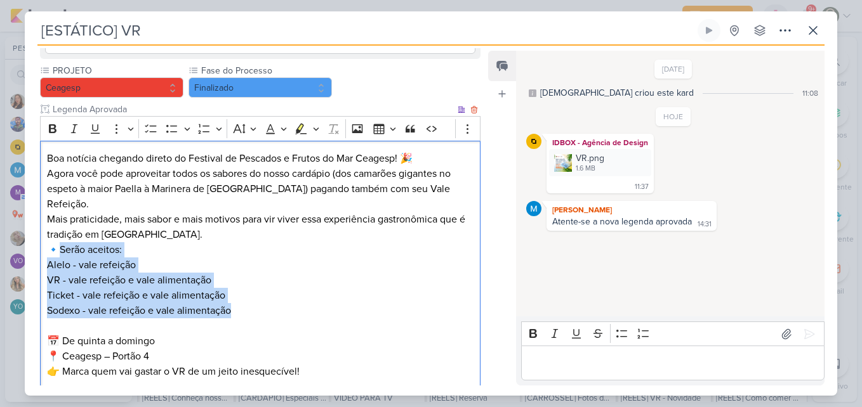
drag, startPoint x: 62, startPoint y: 232, endPoint x: 246, endPoint y: 296, distance: 194.0
click at [246, 296] on div "Boa notícia chegando direto do Festival de Pescados e Frutos do Mar Ceagesp! 🎉 …" at bounding box center [260, 288] width 440 height 294
copy div "erão aceitos: Alelo - vale refeição VR - vale refeição e vale alimentação Ticke…"
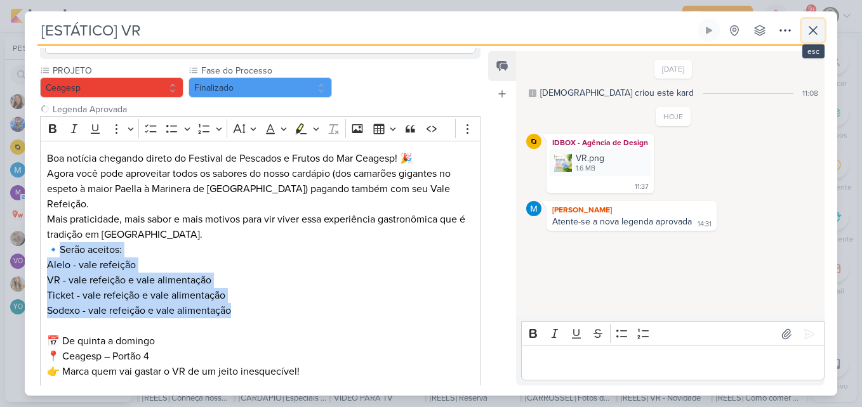
click at [810, 36] on icon at bounding box center [812, 30] width 15 height 15
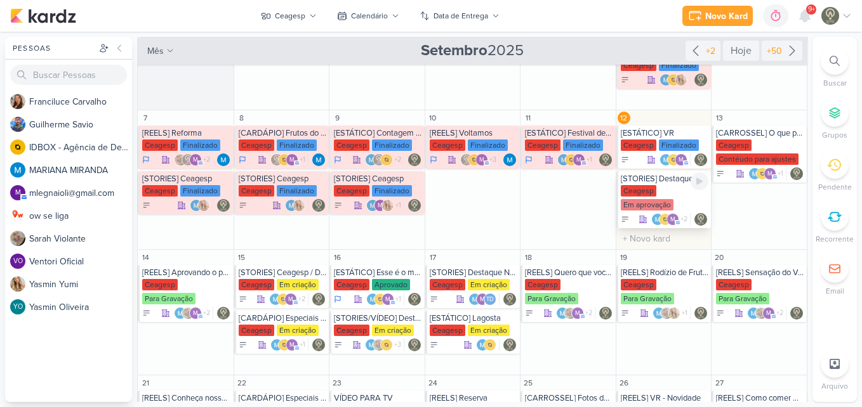
click at [645, 184] on div "[STORIES] Destaque Cardápio [GEOGRAPHIC_DATA] Em aprovação m +2" at bounding box center [663, 199] width 95 height 57
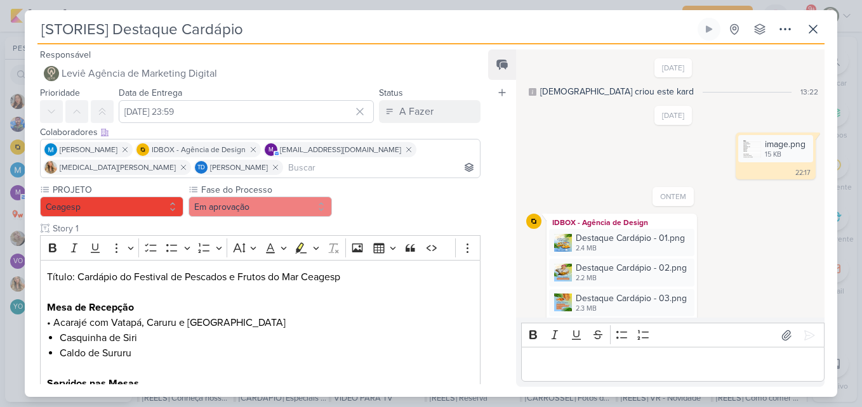
scroll to position [269, 0]
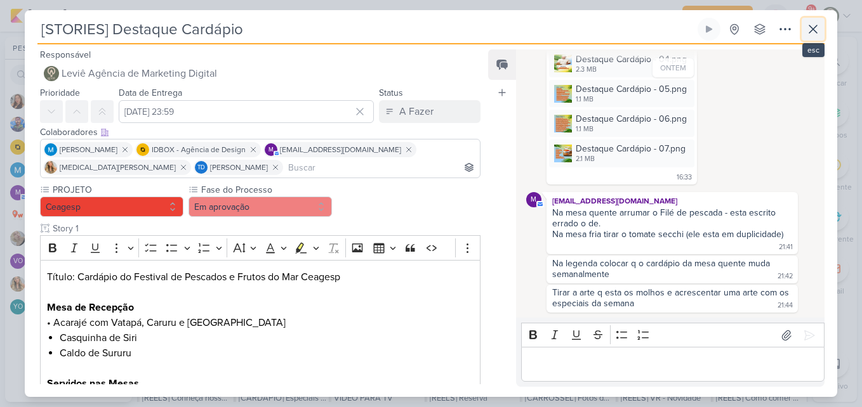
click at [810, 37] on button at bounding box center [812, 29] width 23 height 23
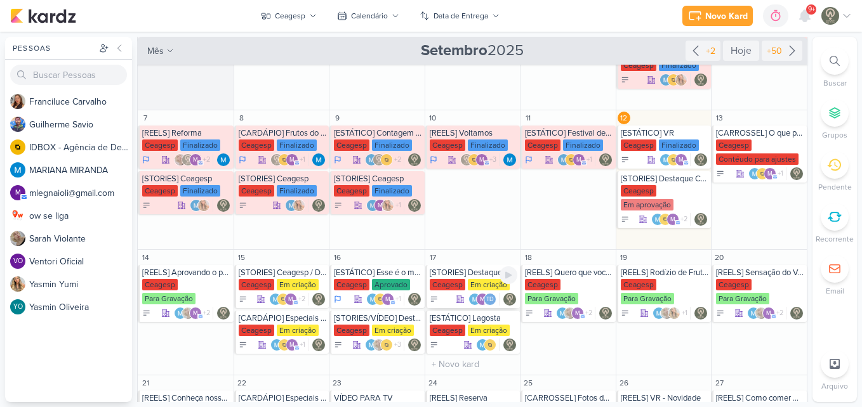
click at [457, 292] on div "[STORIES] Destaque Novidades [GEOGRAPHIC_DATA] Em criação m" at bounding box center [472, 286] width 95 height 43
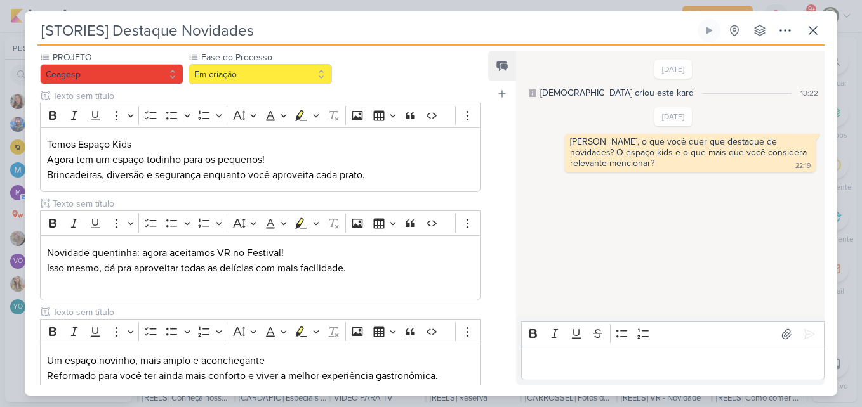
scroll to position [141, 0]
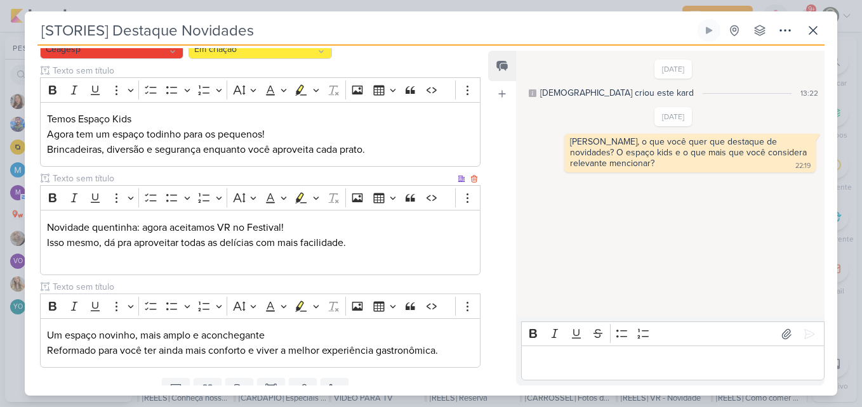
click at [308, 263] on p "Editor editing area: main" at bounding box center [260, 258] width 426 height 15
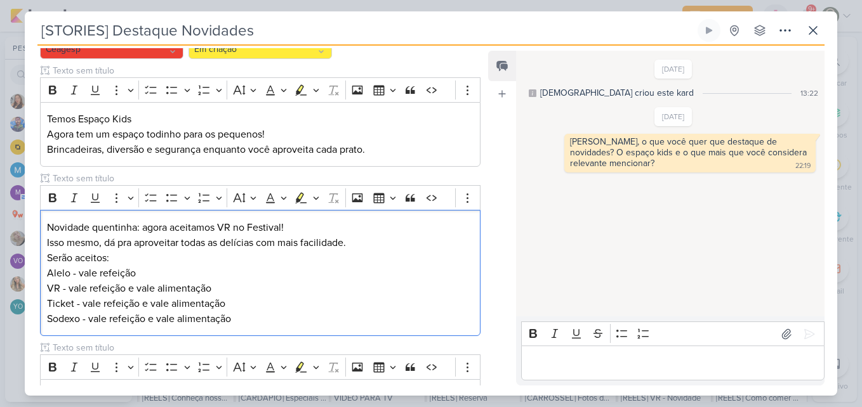
scroll to position [255, 0]
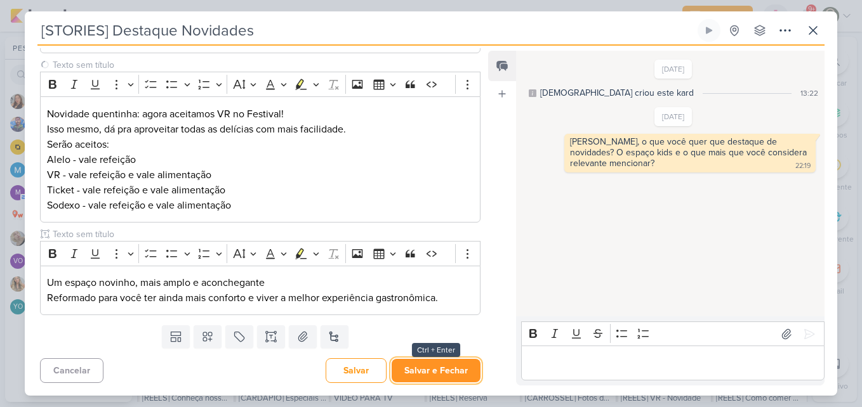
click at [451, 364] on button "Salvar e Fechar" at bounding box center [436, 370] width 89 height 23
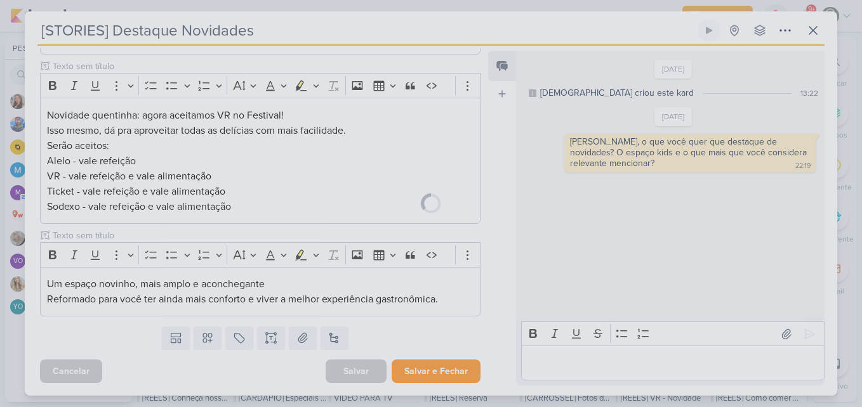
scroll to position [254, 0]
